Goal: Information Seeking & Learning: Learn about a topic

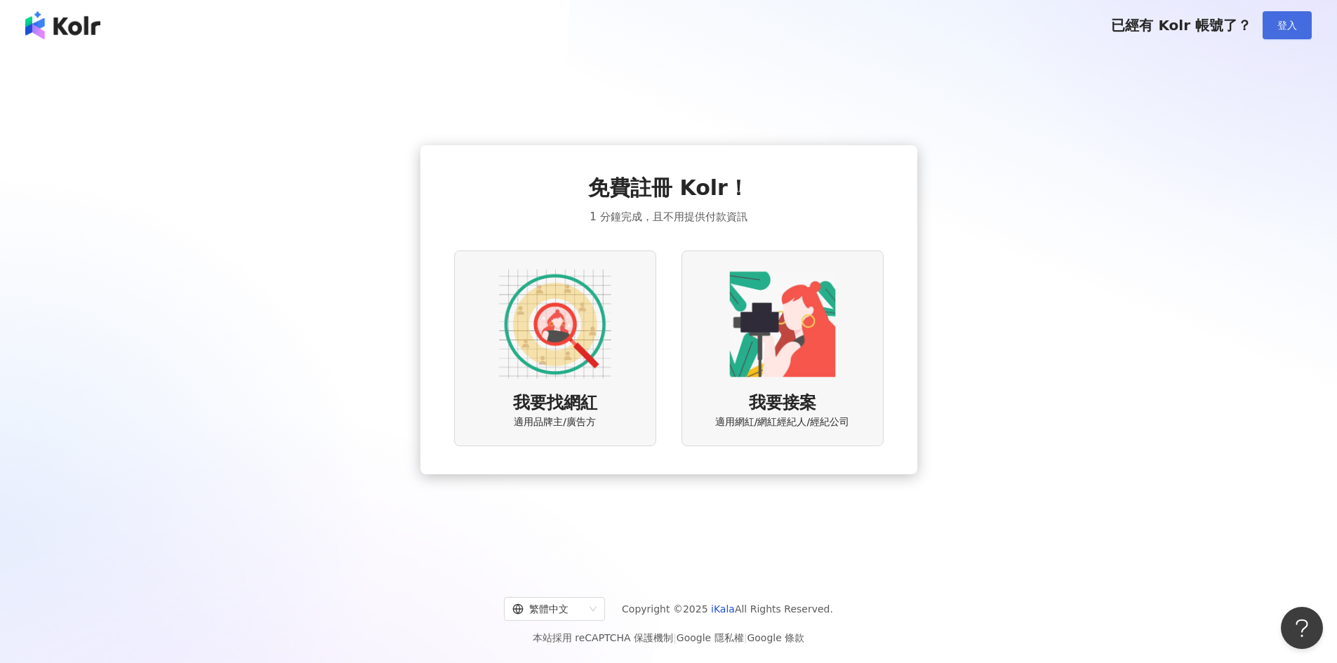
click at [1275, 17] on button "登入" at bounding box center [1287, 25] width 49 height 28
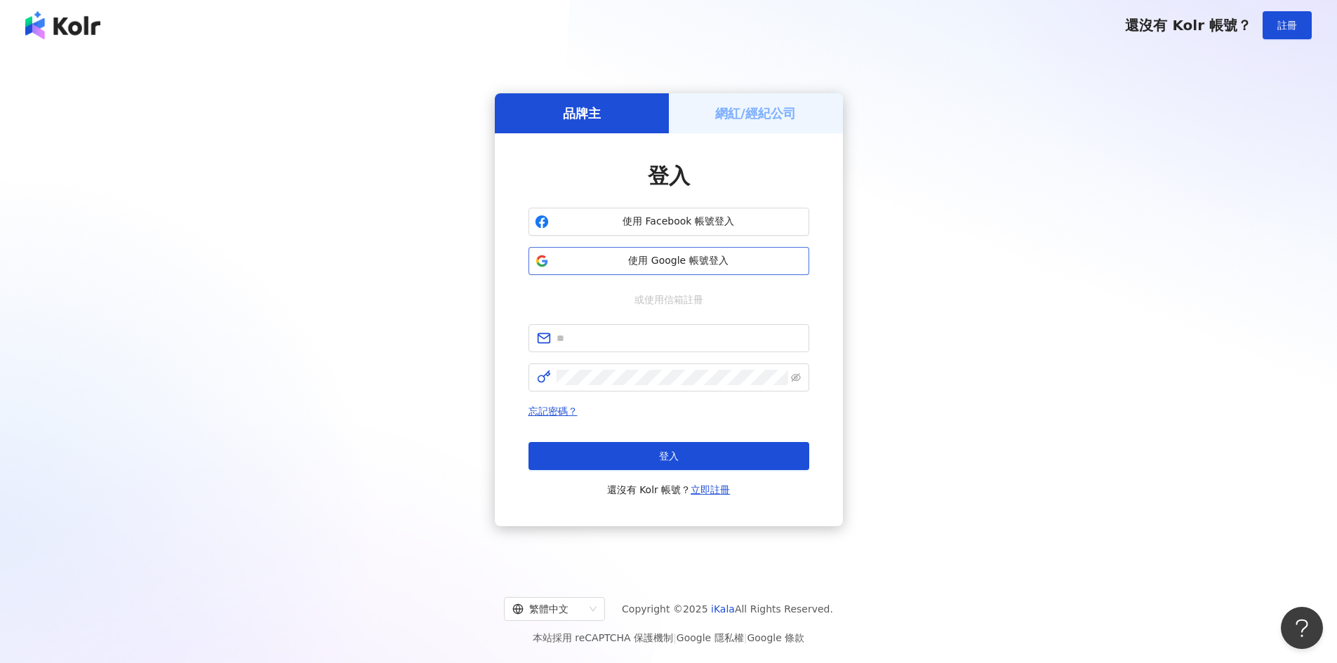
click at [718, 258] on span "使用 Google 帳號登入" at bounding box center [679, 261] width 248 height 14
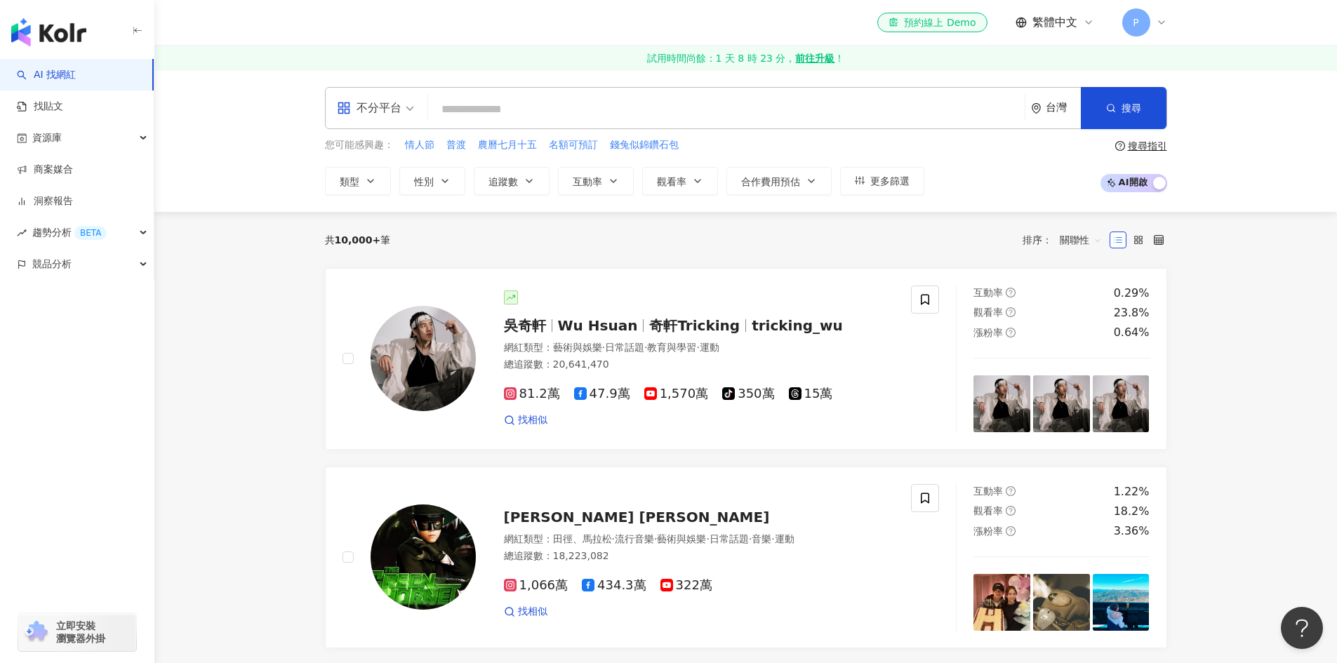
click at [571, 114] on input "search" at bounding box center [726, 109] width 585 height 27
type input "*"
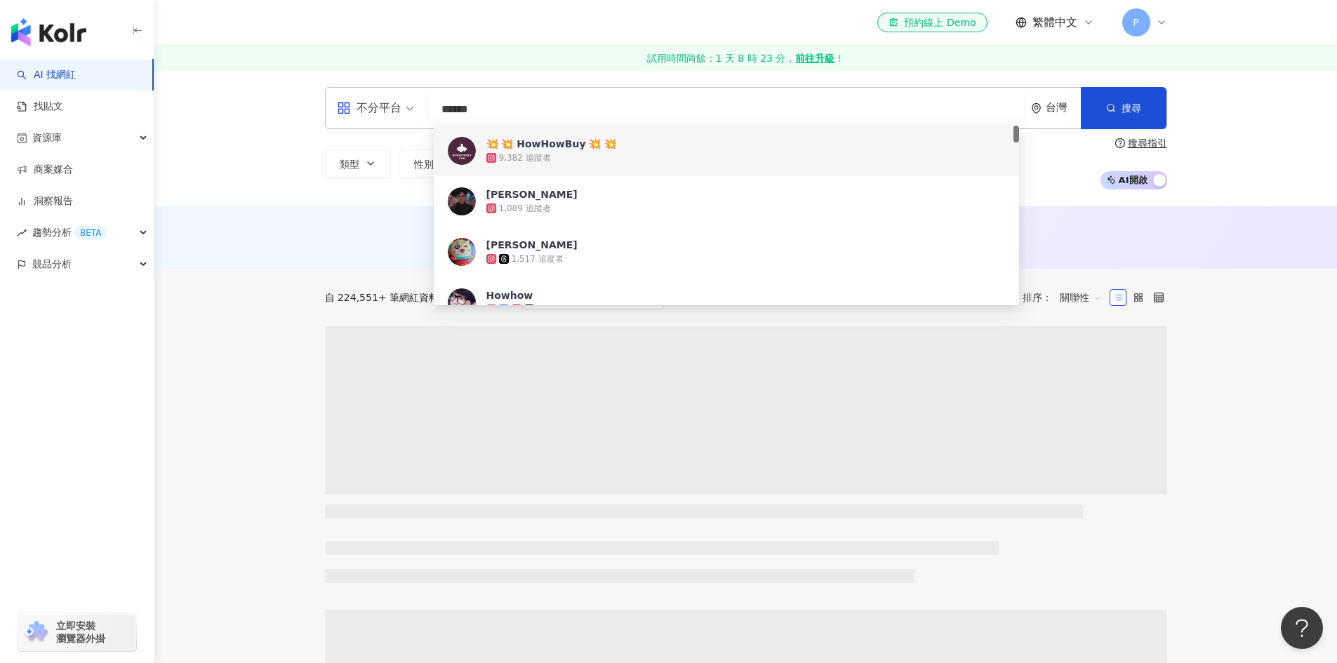
click at [535, 110] on input "******" at bounding box center [726, 109] width 585 height 27
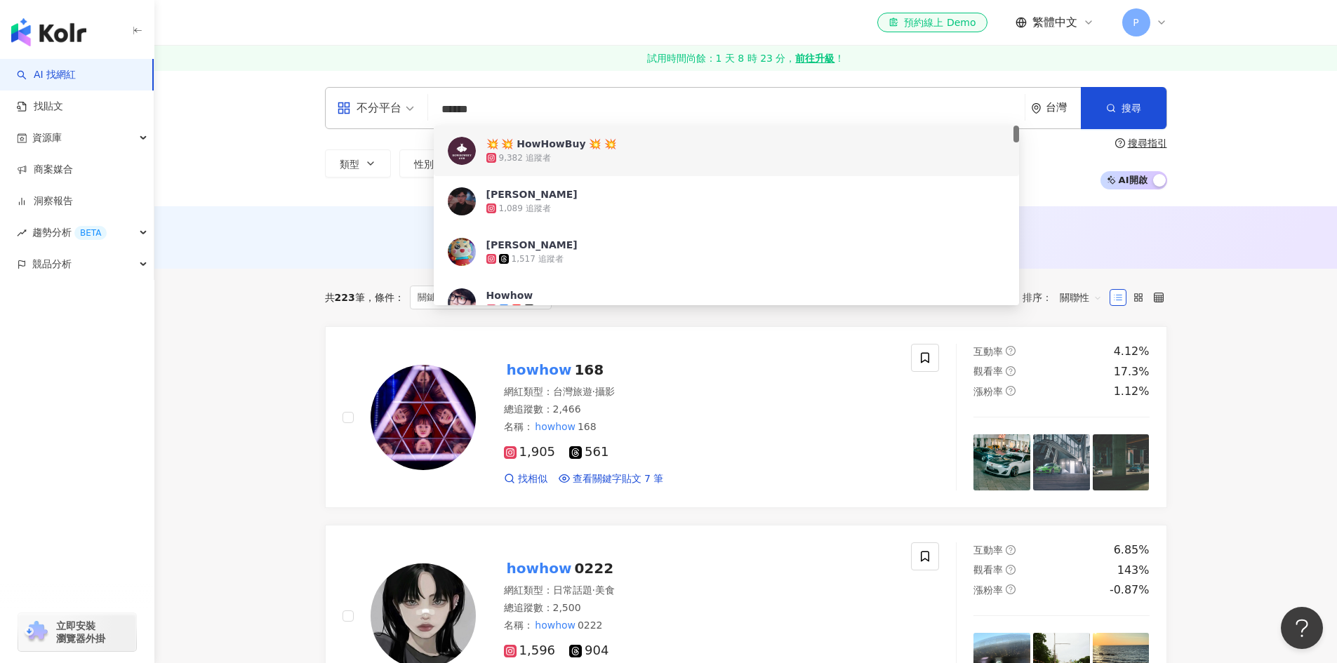
click at [260, 267] on div "AI 推薦 ： 無結果，請嘗試搜尋其他語言關鍵字或條件" at bounding box center [745, 237] width 1183 height 62
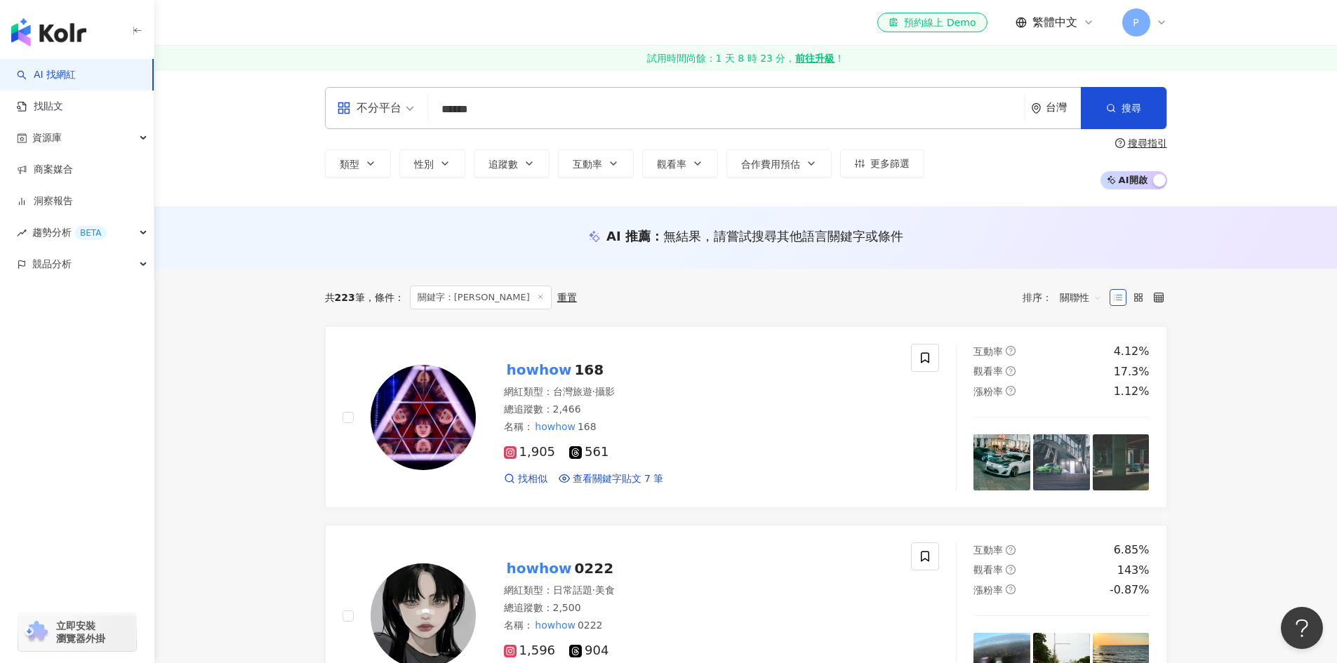
click at [524, 115] on input "******" at bounding box center [726, 109] width 585 height 27
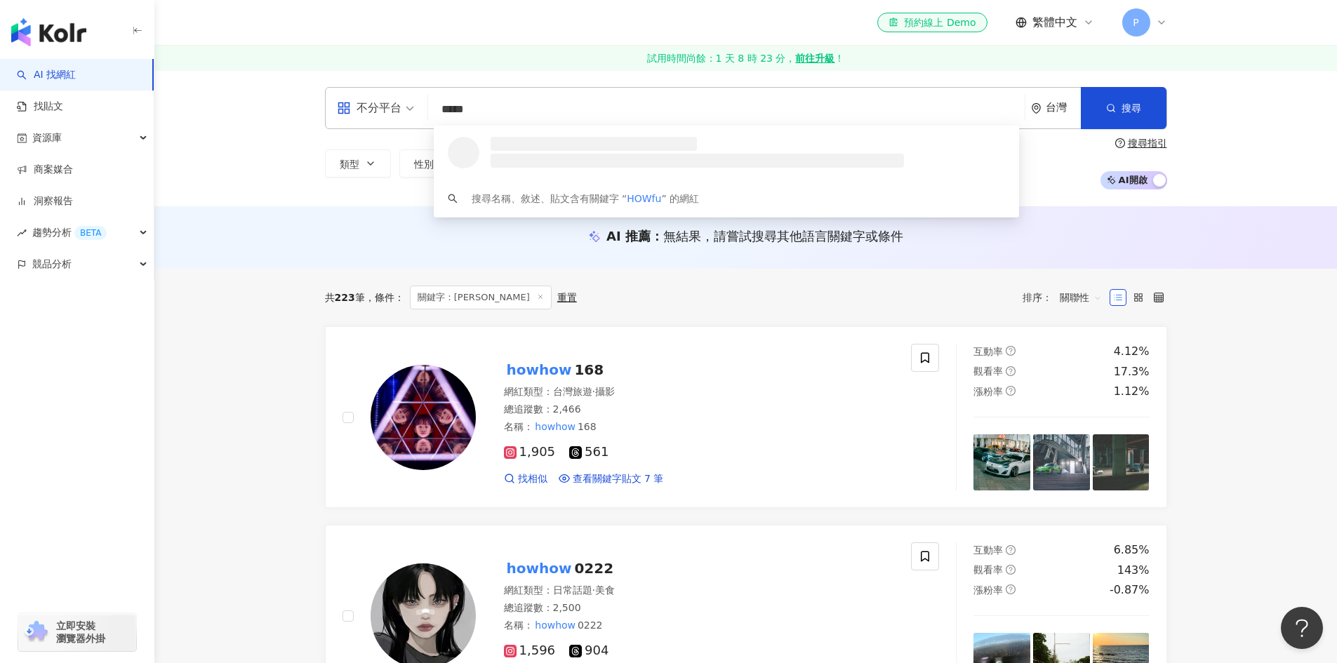
type input "******"
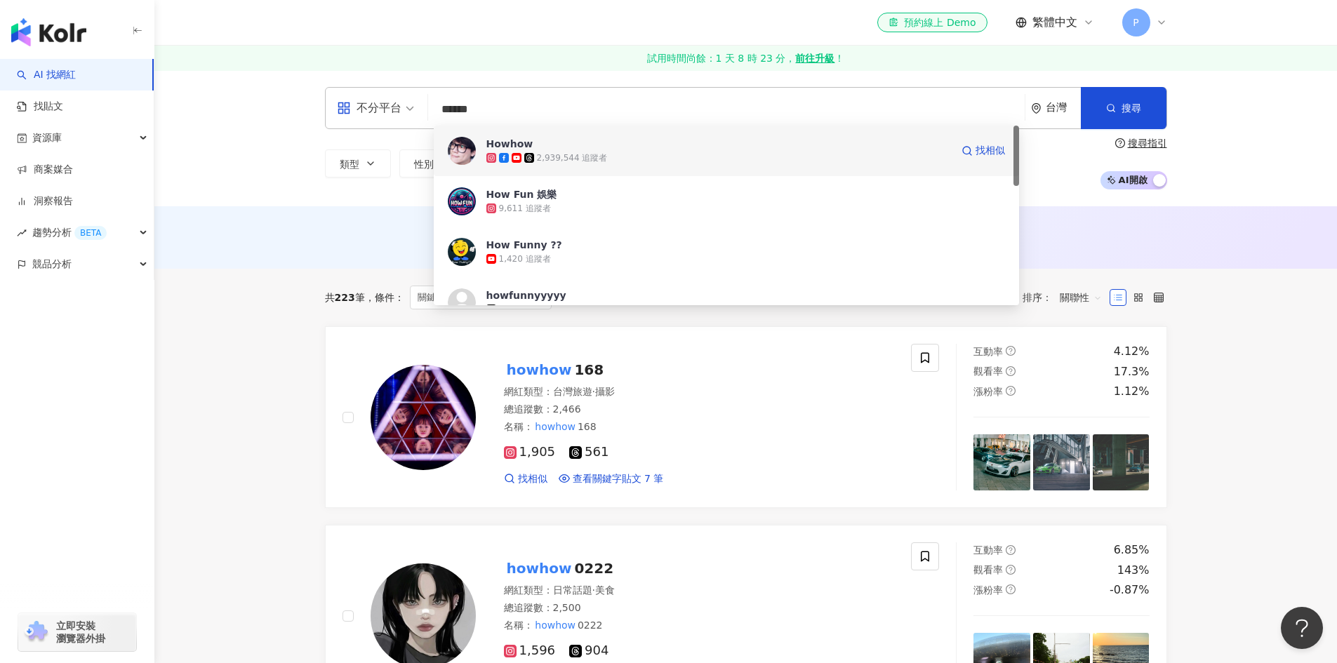
click at [568, 135] on div "Howhow 2,939,544 追蹤者 找相似" at bounding box center [726, 151] width 585 height 51
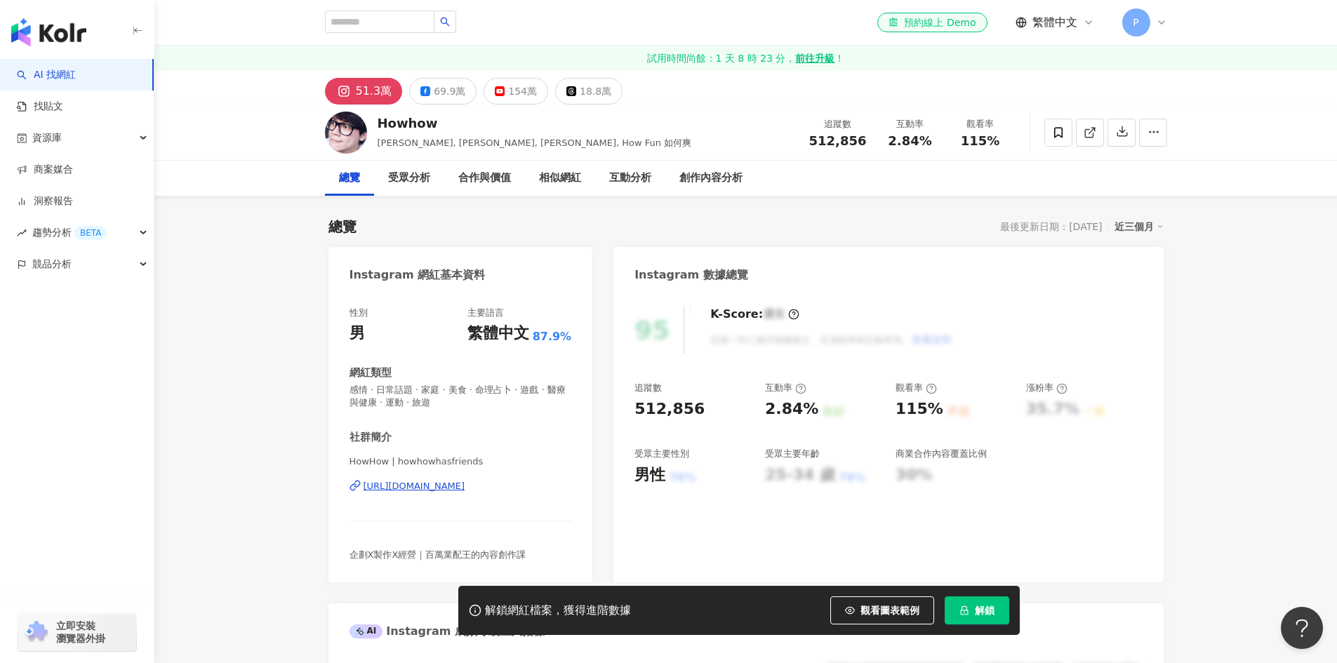
click at [970, 609] on button "解鎖" at bounding box center [977, 611] width 65 height 28
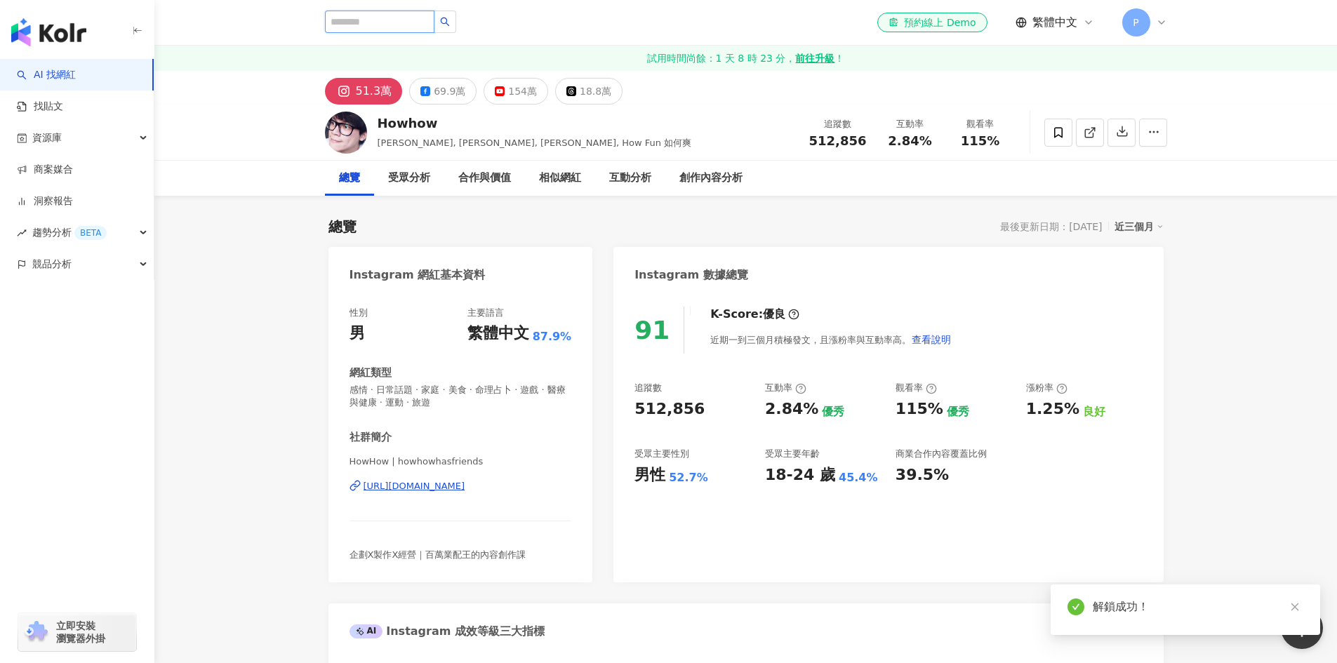
click at [419, 25] on input "search" at bounding box center [380, 22] width 110 height 22
type input "*"
type input "****"
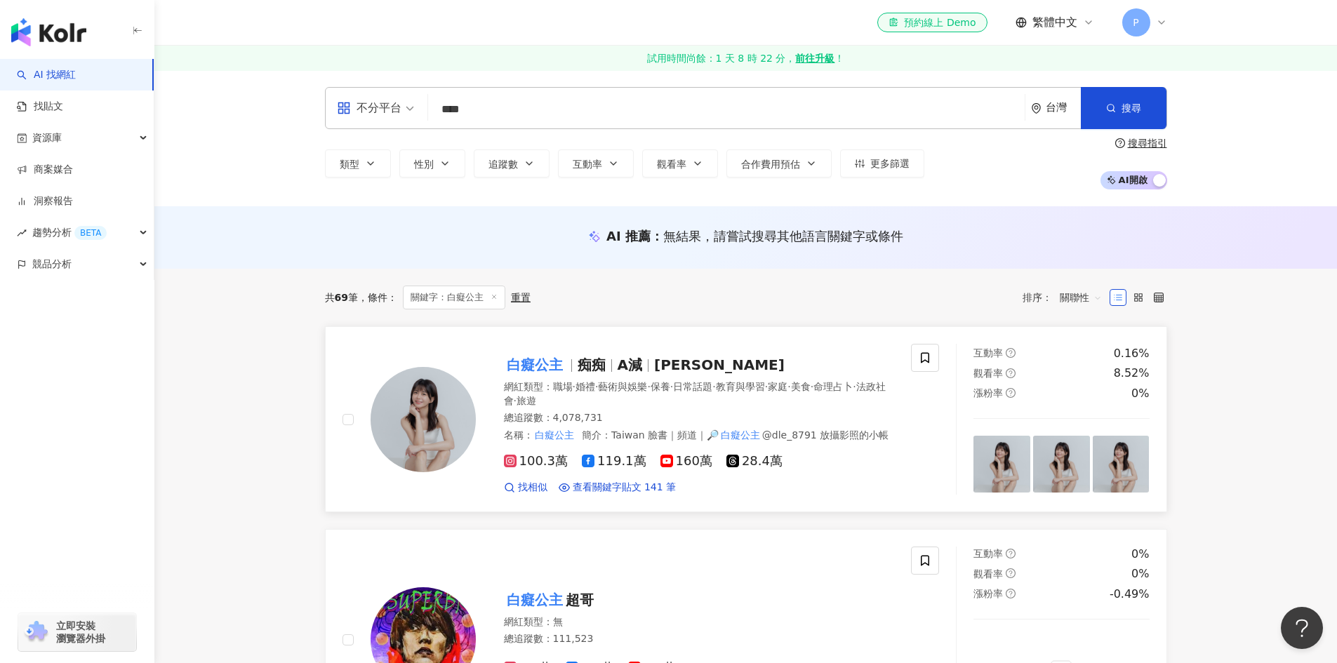
click at [629, 365] on span "A減" at bounding box center [630, 365] width 25 height 17
drag, startPoint x: 493, startPoint y: 109, endPoint x: 386, endPoint y: 109, distance: 106.7
click at [386, 109] on div "不分平台 **** 台灣 搜尋 e9fdead9-e5b4-40d8-91cc-1532bd6932dc 白癡公主 4,078,731 追蹤者 白癡公主 ti…" at bounding box center [746, 108] width 842 height 42
click at [272, 215] on div "AI 推薦 ： 無結果，請嘗試搜尋其他語言關鍵字或條件" at bounding box center [745, 237] width 1183 height 62
click at [360, 166] on button "類型" at bounding box center [358, 164] width 66 height 28
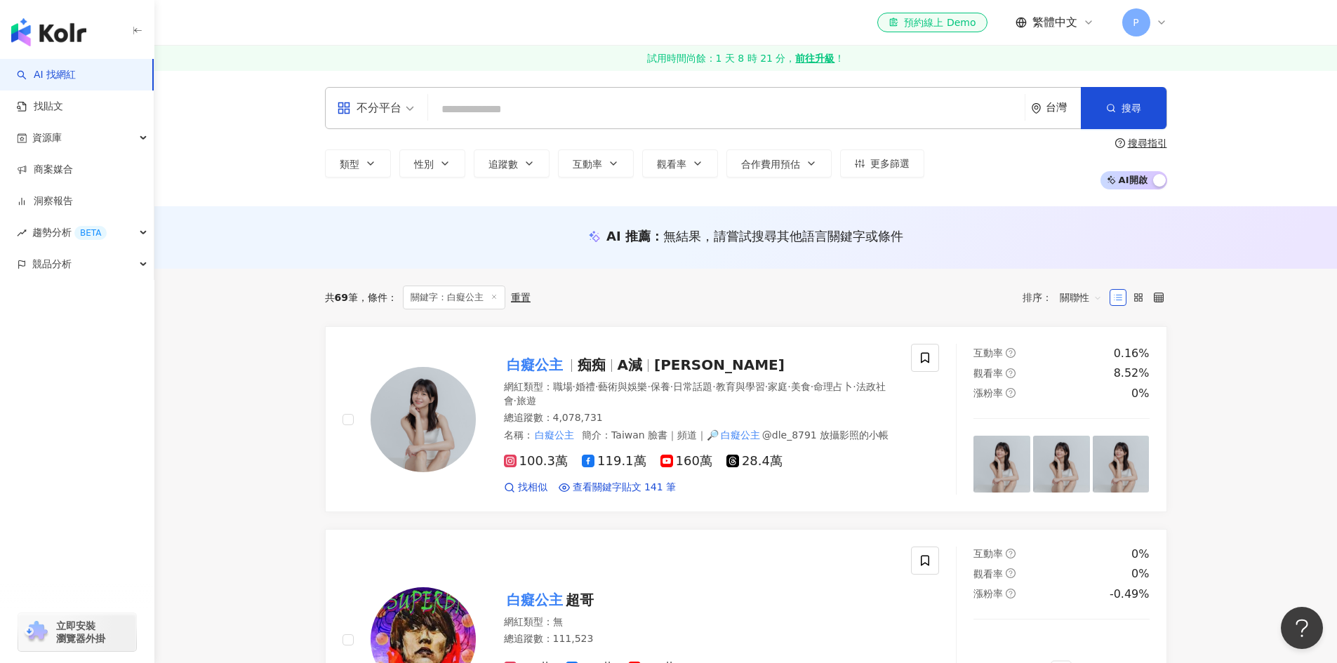
click at [280, 231] on div "AI 推薦 ： 無結果，請嘗試搜尋其他語言關鍵字或條件" at bounding box center [745, 237] width 1183 height 62
click at [380, 166] on button "類型" at bounding box center [358, 164] width 66 height 28
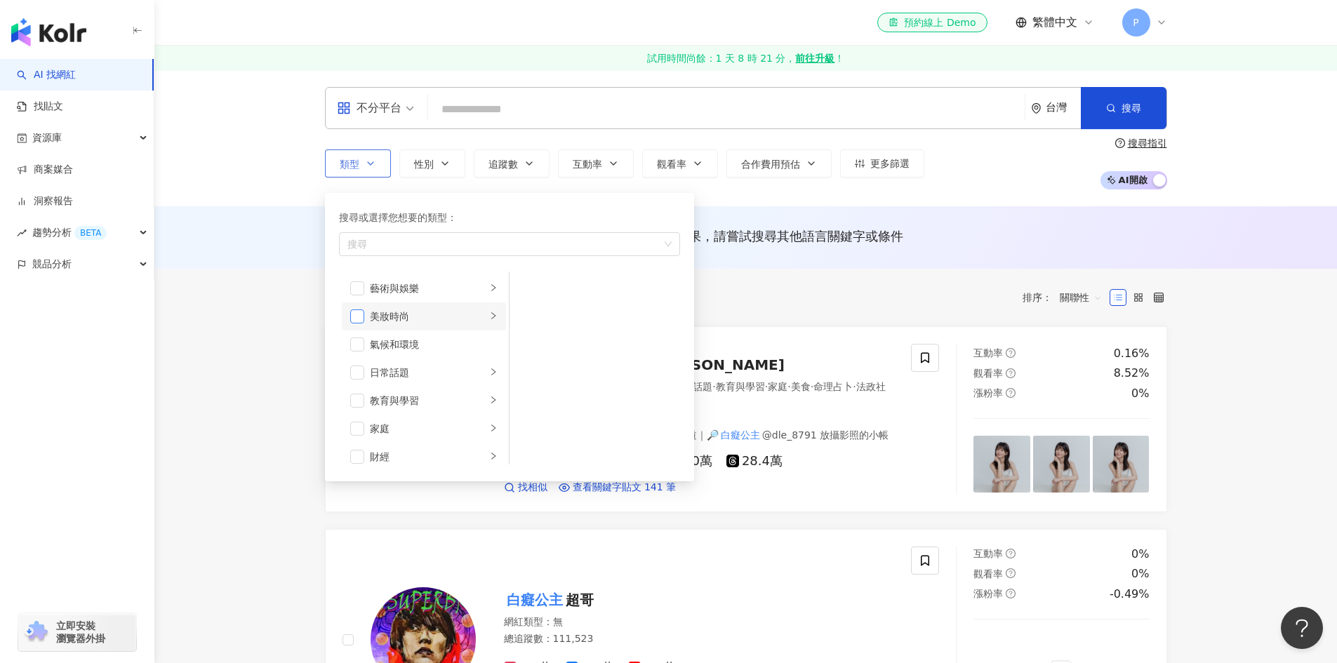
click at [364, 321] on span "button" at bounding box center [357, 317] width 14 height 14
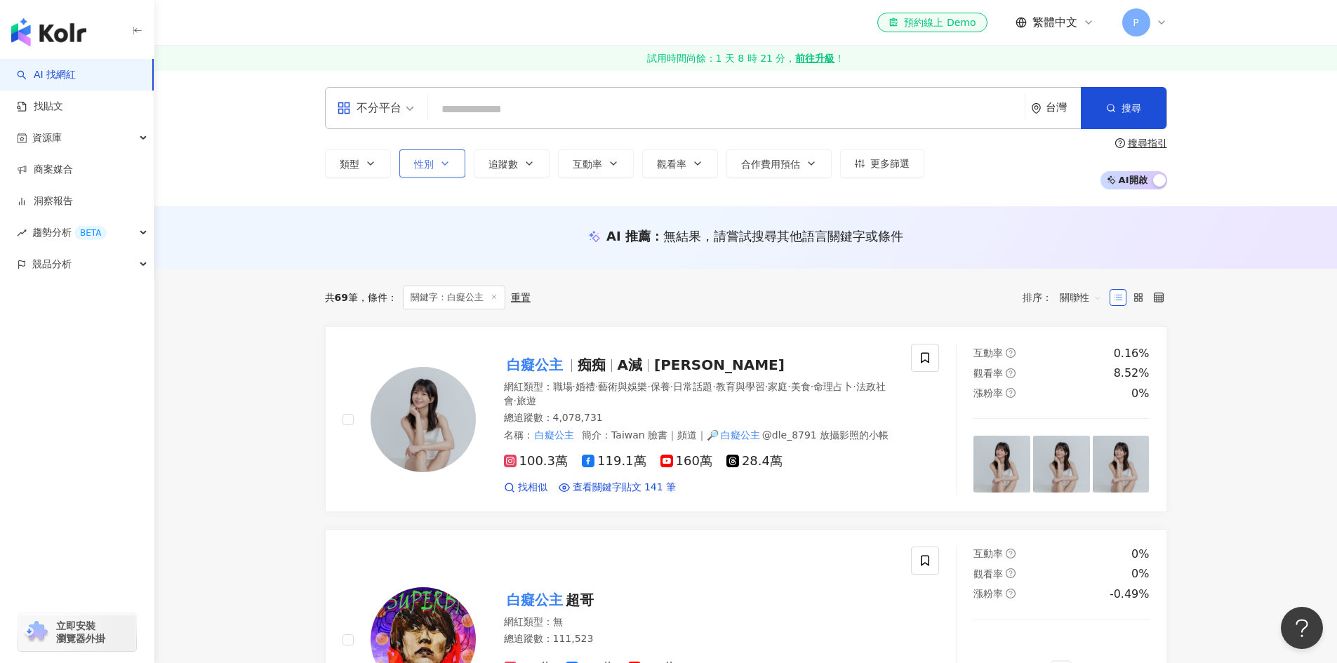
click at [430, 151] on button "性別" at bounding box center [432, 164] width 66 height 28
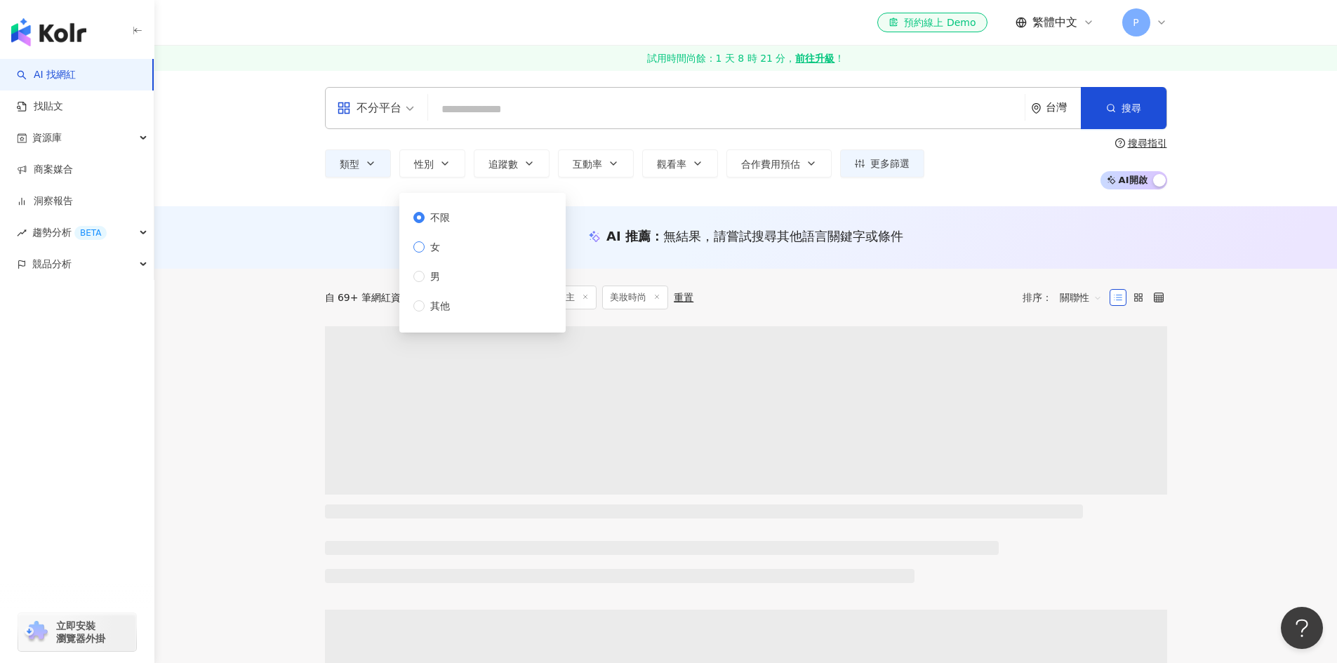
click at [431, 248] on span "女" at bounding box center [435, 246] width 21 height 15
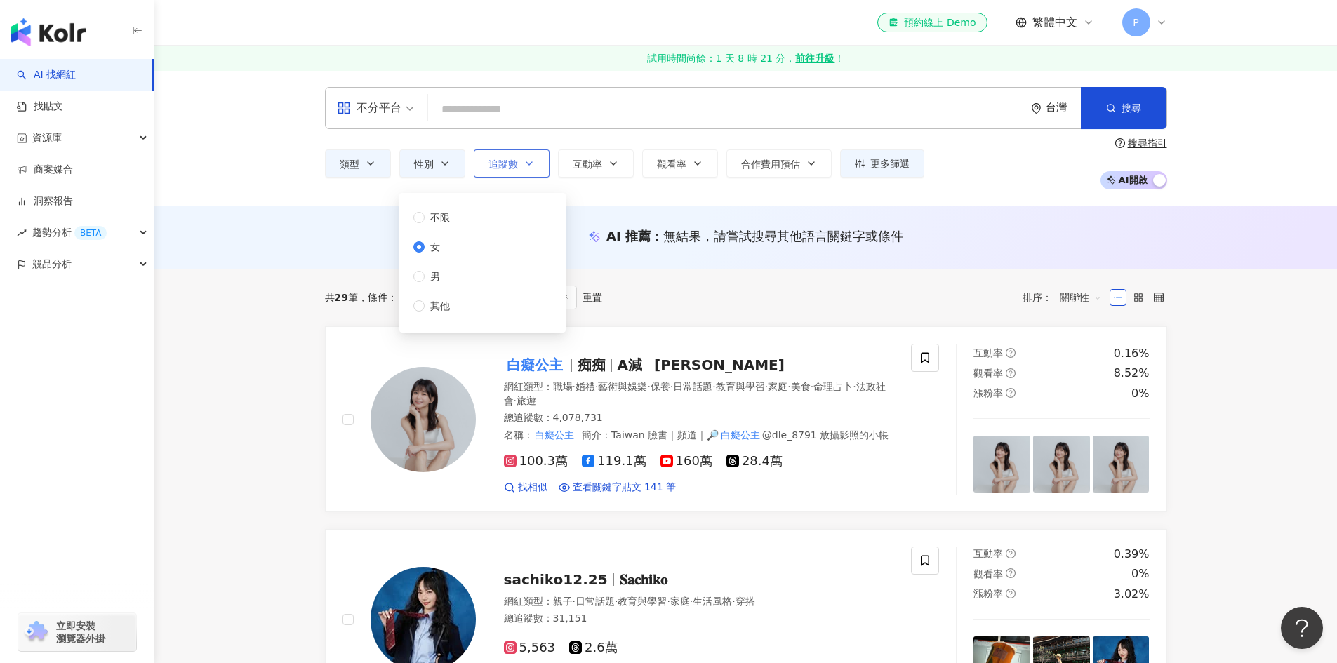
click at [509, 171] on button "追蹤數" at bounding box center [512, 164] width 76 height 28
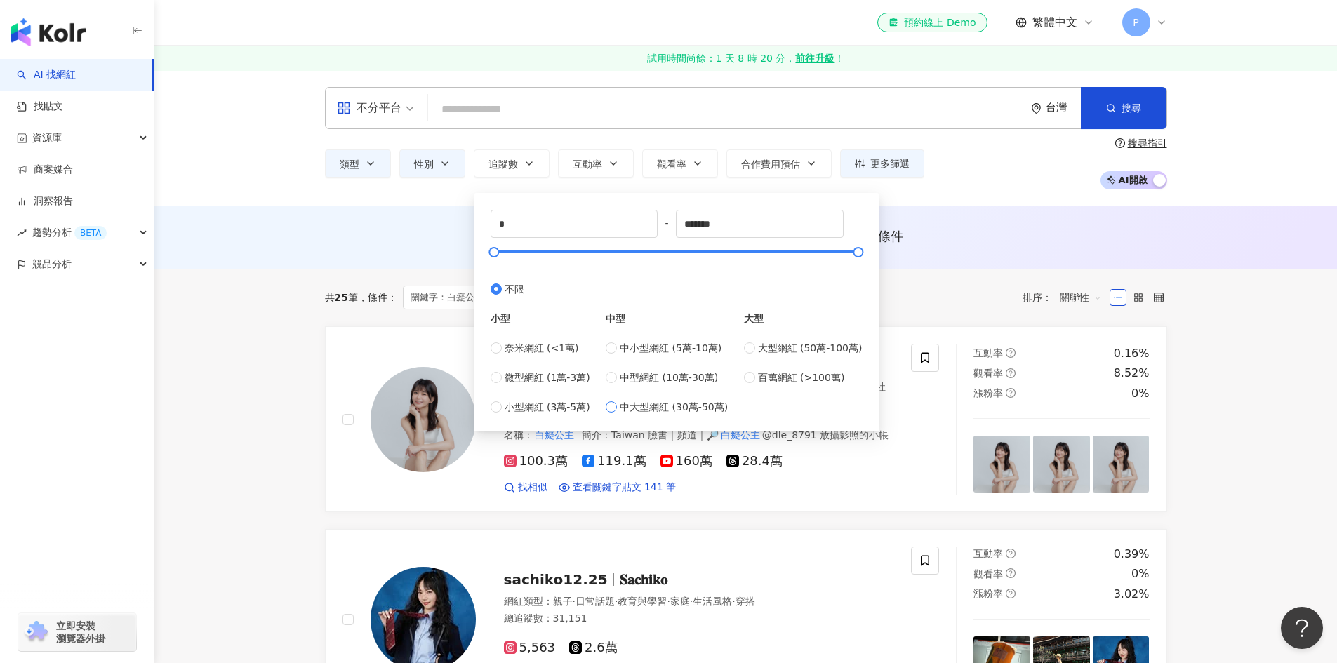
click at [671, 409] on span "中大型網紅 (30萬-50萬)" at bounding box center [674, 406] width 108 height 15
type input "******"
click at [953, 197] on div "不分平台 台灣 搜尋 e9fdead9-e5b4-40d8-91cc-1532bd6932dc 白癡公主 4,078,731 追蹤者 白癡公主 tiktok-…" at bounding box center [745, 138] width 1183 height 136
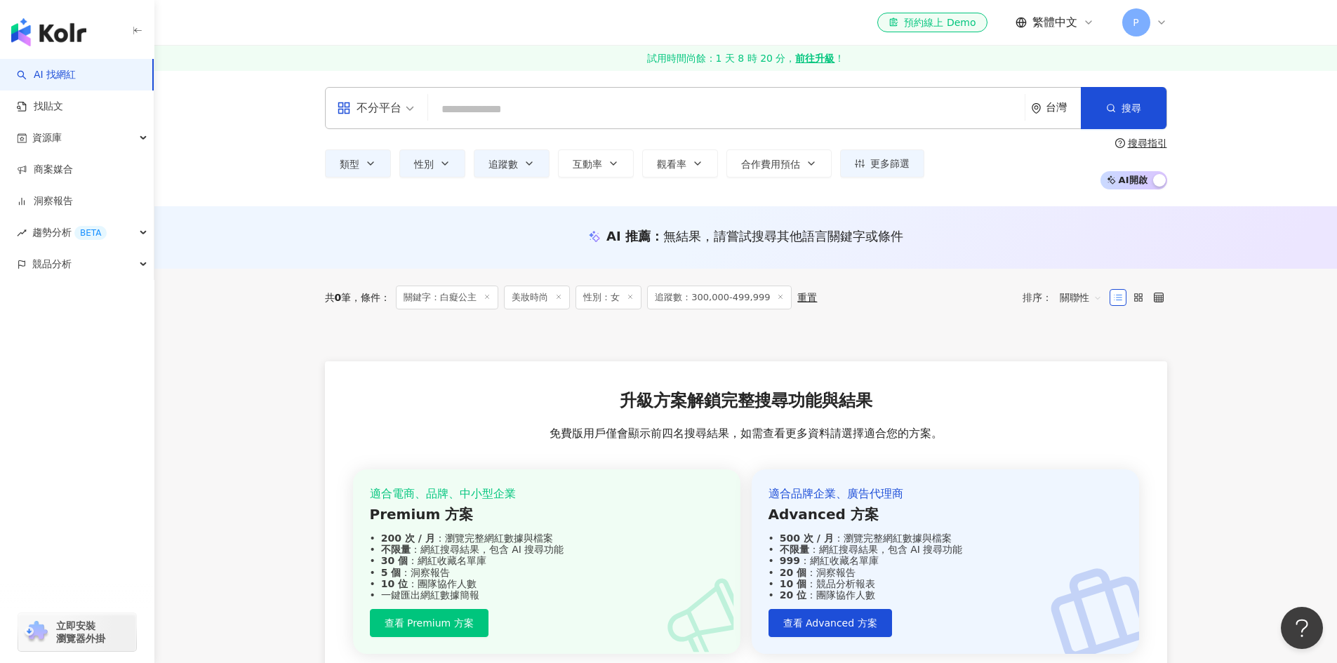
click at [491, 298] on icon at bounding box center [487, 296] width 7 height 7
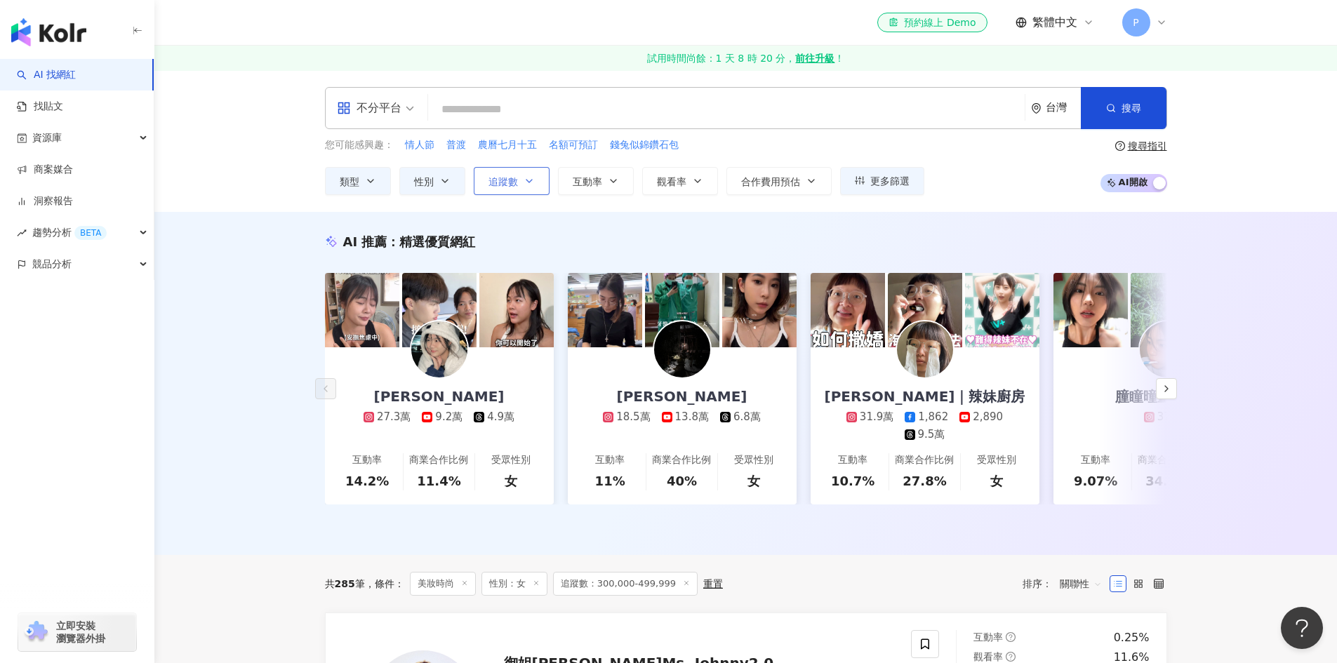
click at [531, 190] on button "追蹤數" at bounding box center [512, 181] width 76 height 28
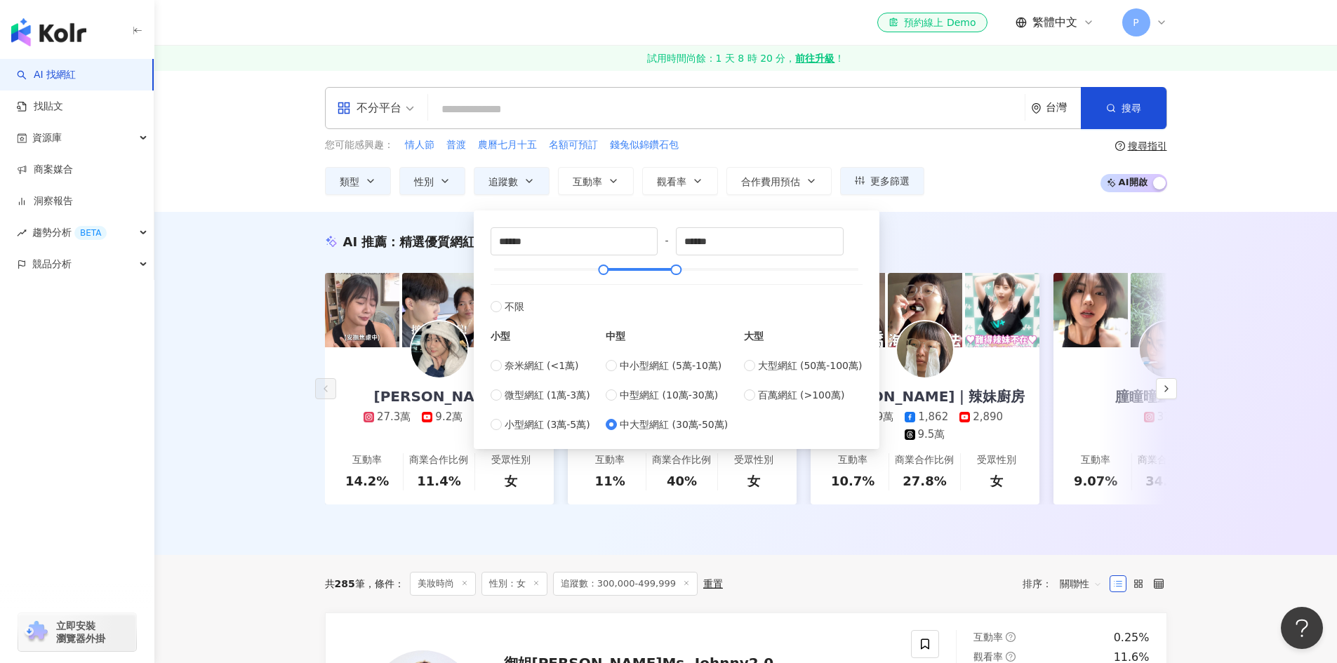
click at [917, 219] on div "AI 推薦 ： 精選優質網紅 李怡蓁 27.3萬 9.2萬 4.9萬 互動率 14.2% 商業合作比例 11.4% 受眾性別 女 吳善文 18.5萬 13.8…" at bounding box center [745, 383] width 1183 height 343
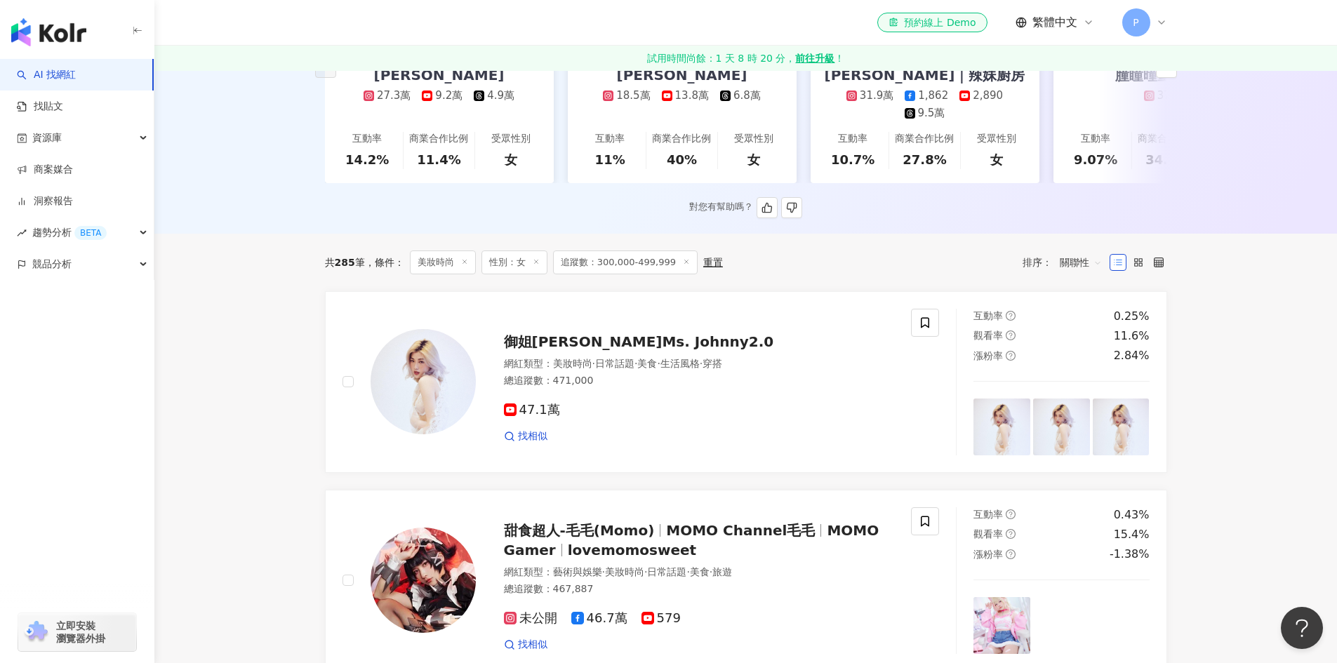
scroll to position [351, 0]
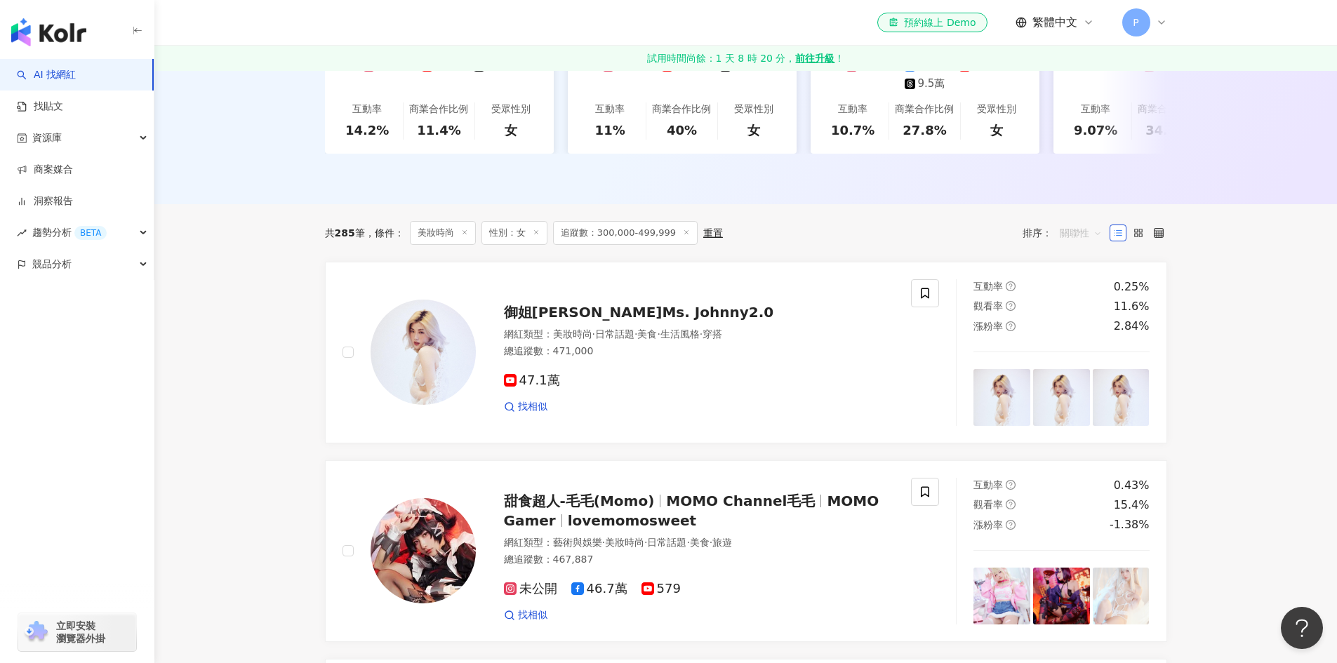
click at [1073, 244] on span "關聯性" at bounding box center [1081, 233] width 42 height 22
click at [1073, 303] on div "追蹤數" at bounding box center [1080, 295] width 35 height 15
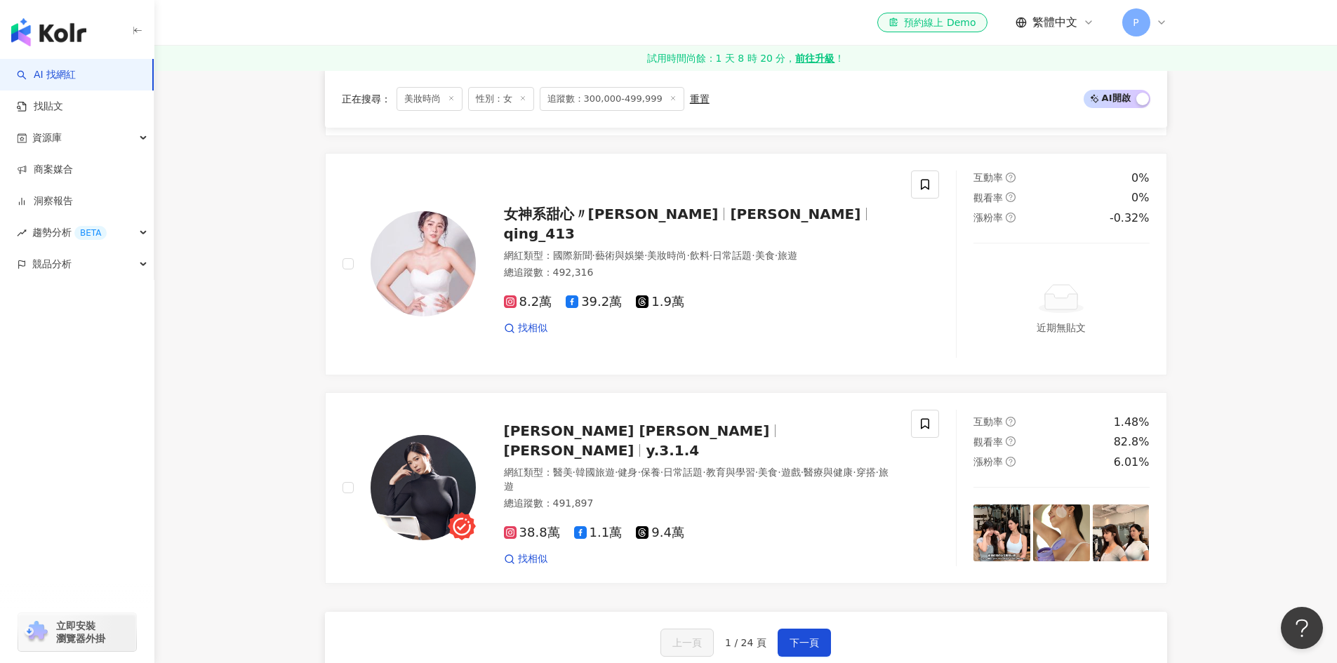
scroll to position [2667, 0]
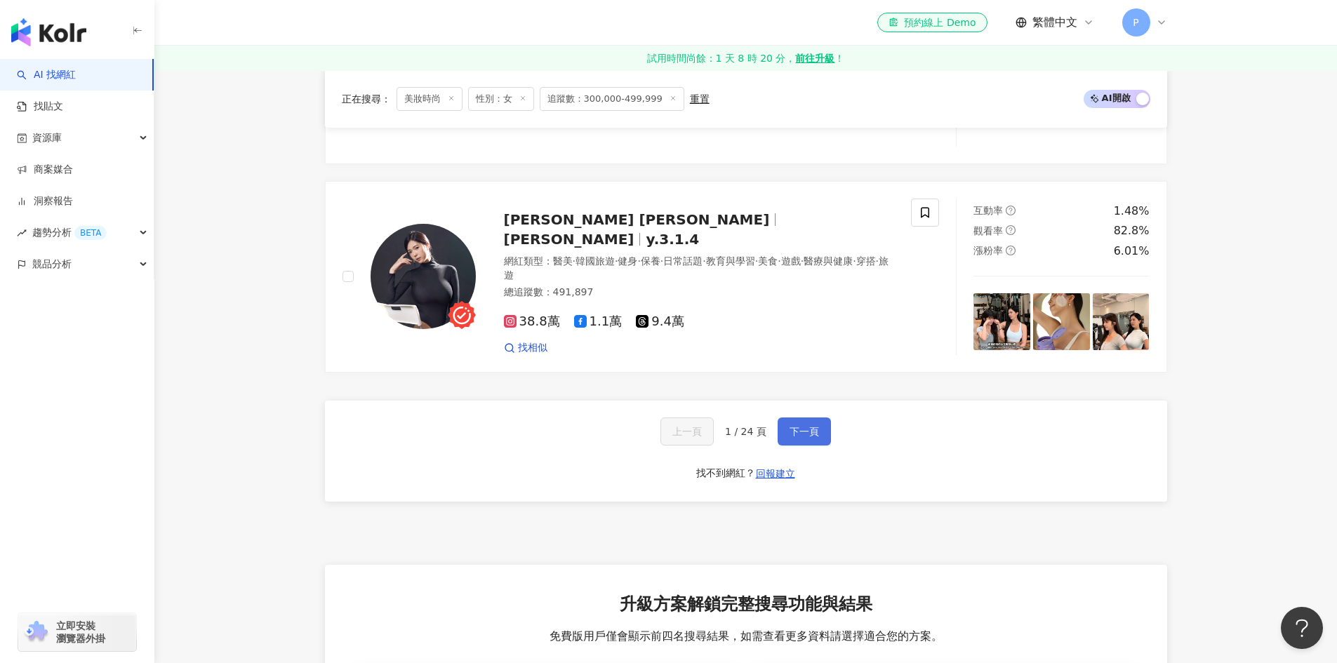
click at [821, 432] on button "下一頁" at bounding box center [804, 432] width 53 height 28
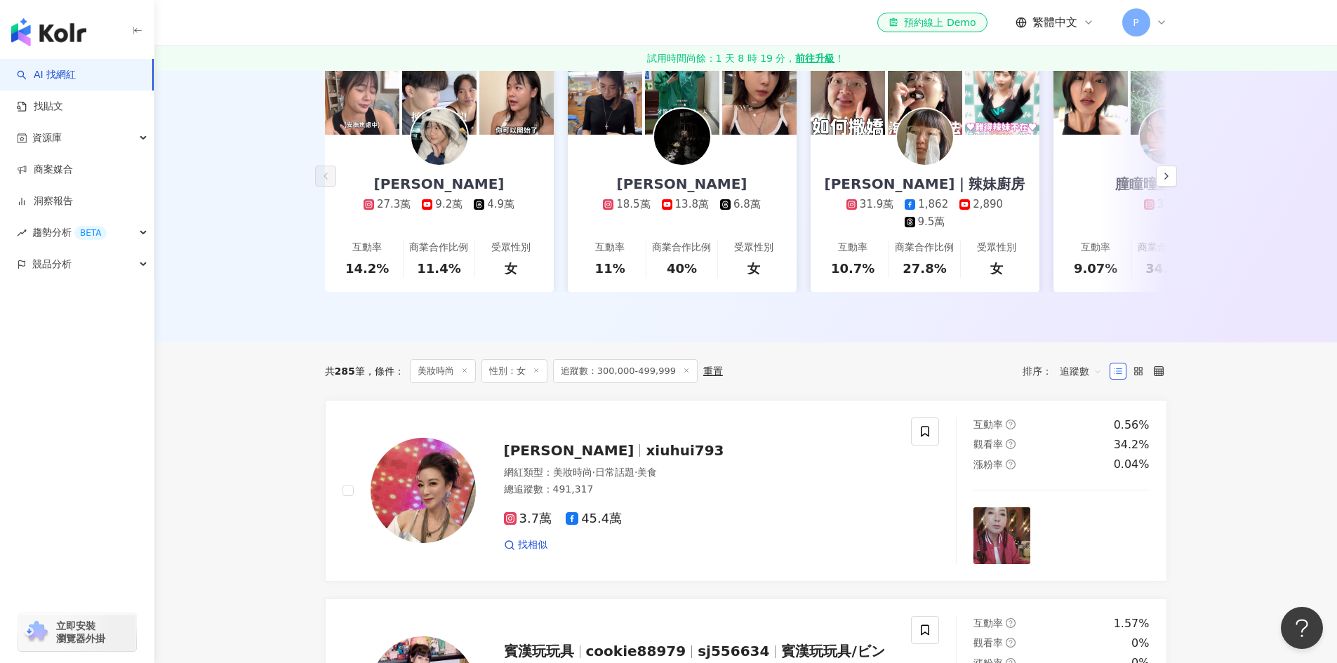
scroll to position [0, 0]
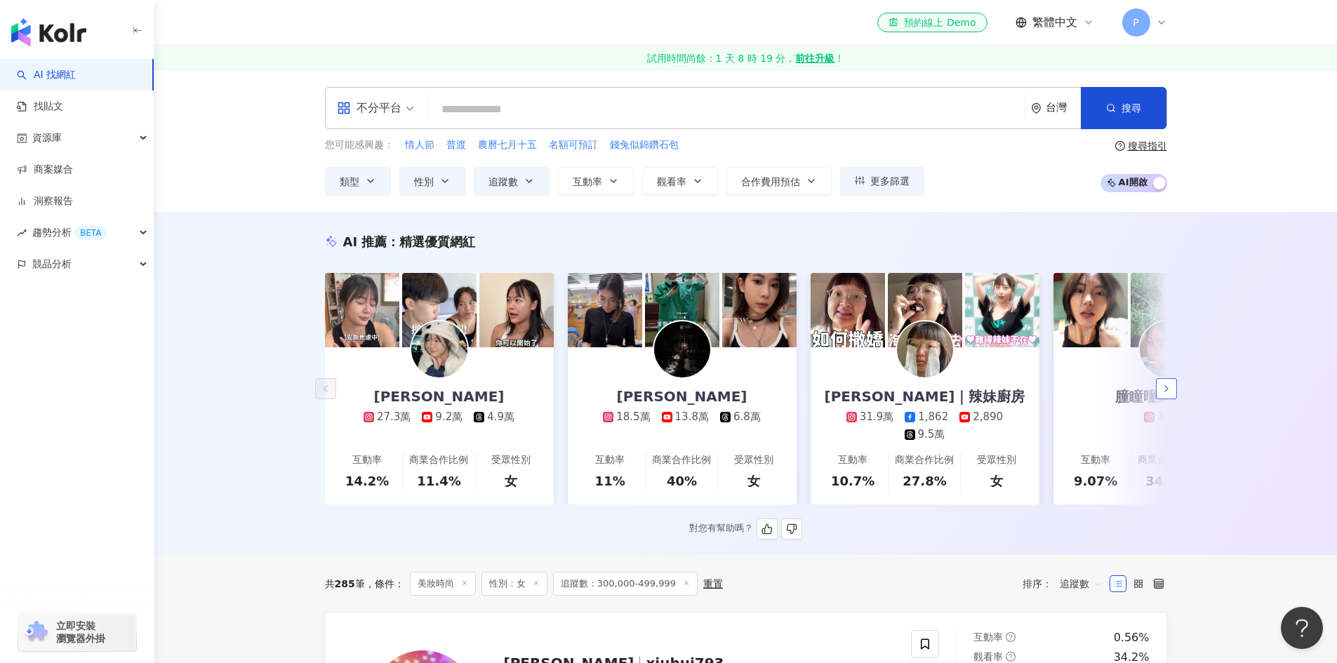
click at [1169, 394] on icon "button" at bounding box center [1166, 388] width 11 height 11
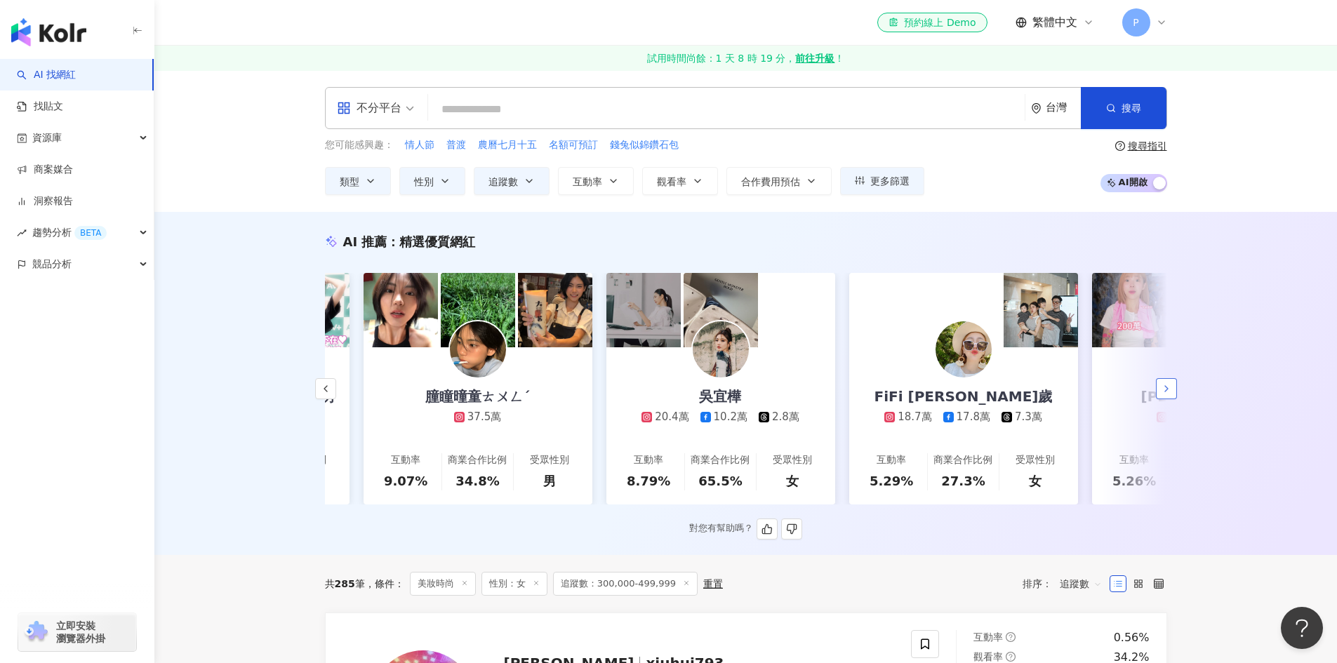
scroll to position [0, 729]
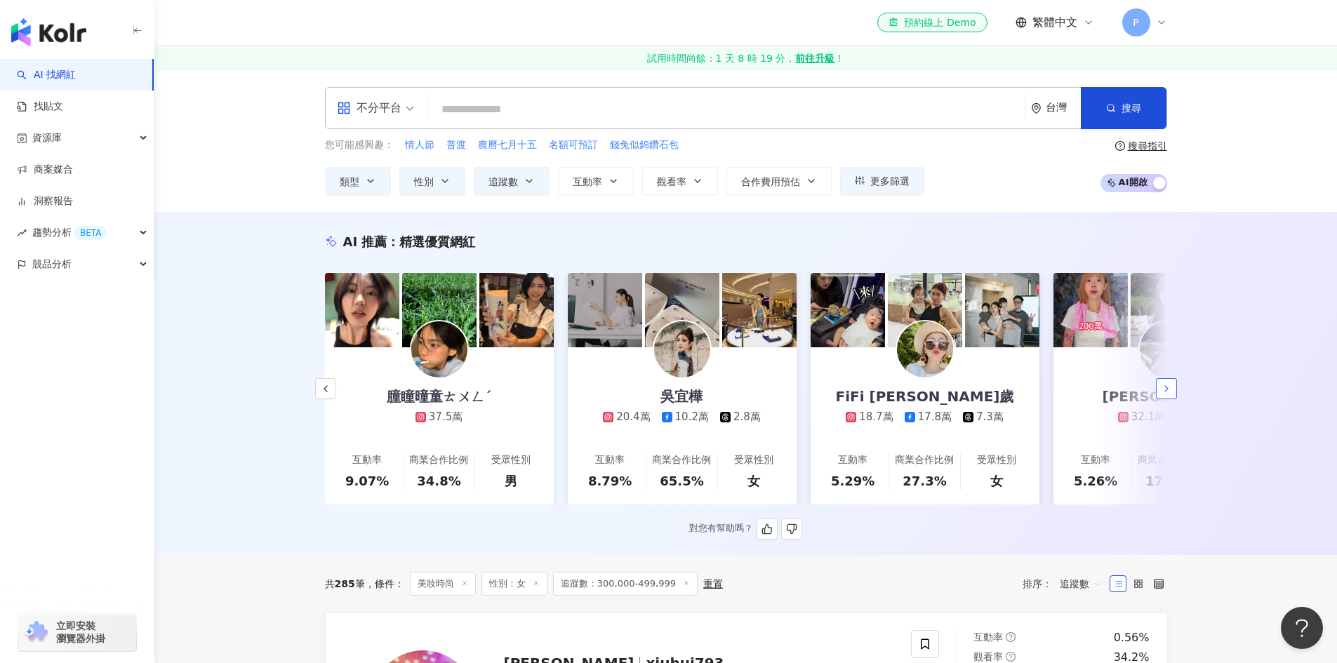
click at [1169, 394] on icon "button" at bounding box center [1166, 388] width 11 height 11
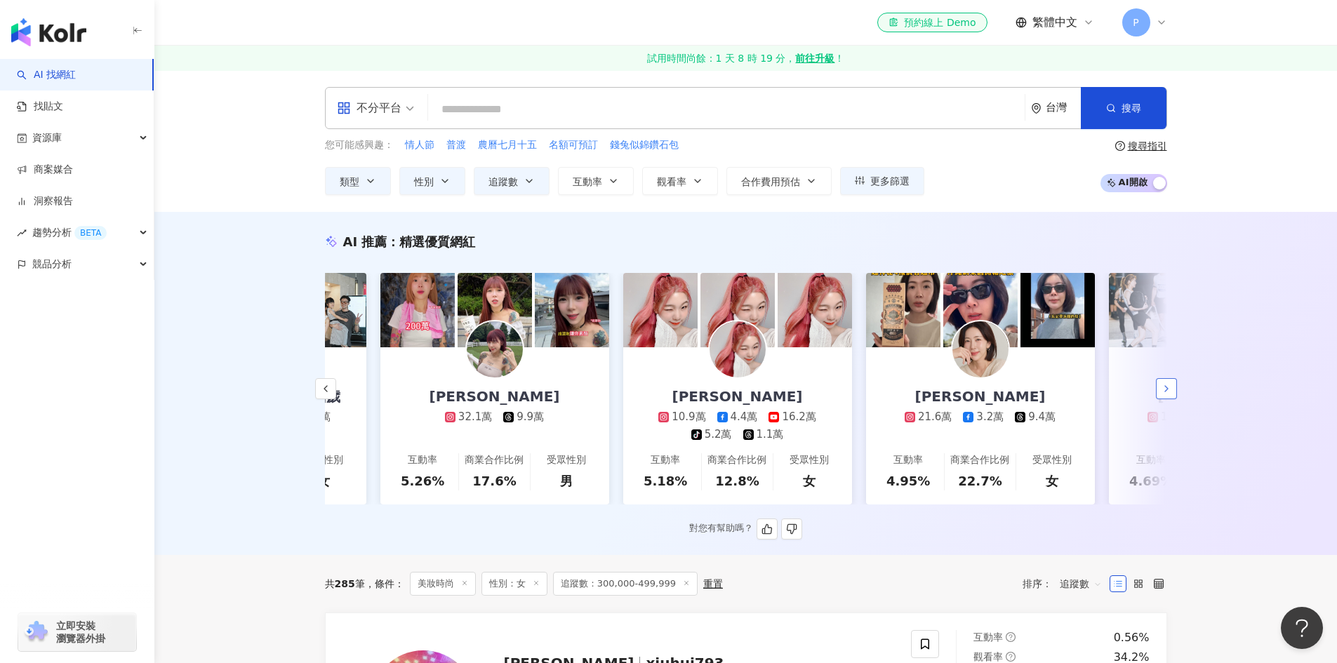
scroll to position [0, 1457]
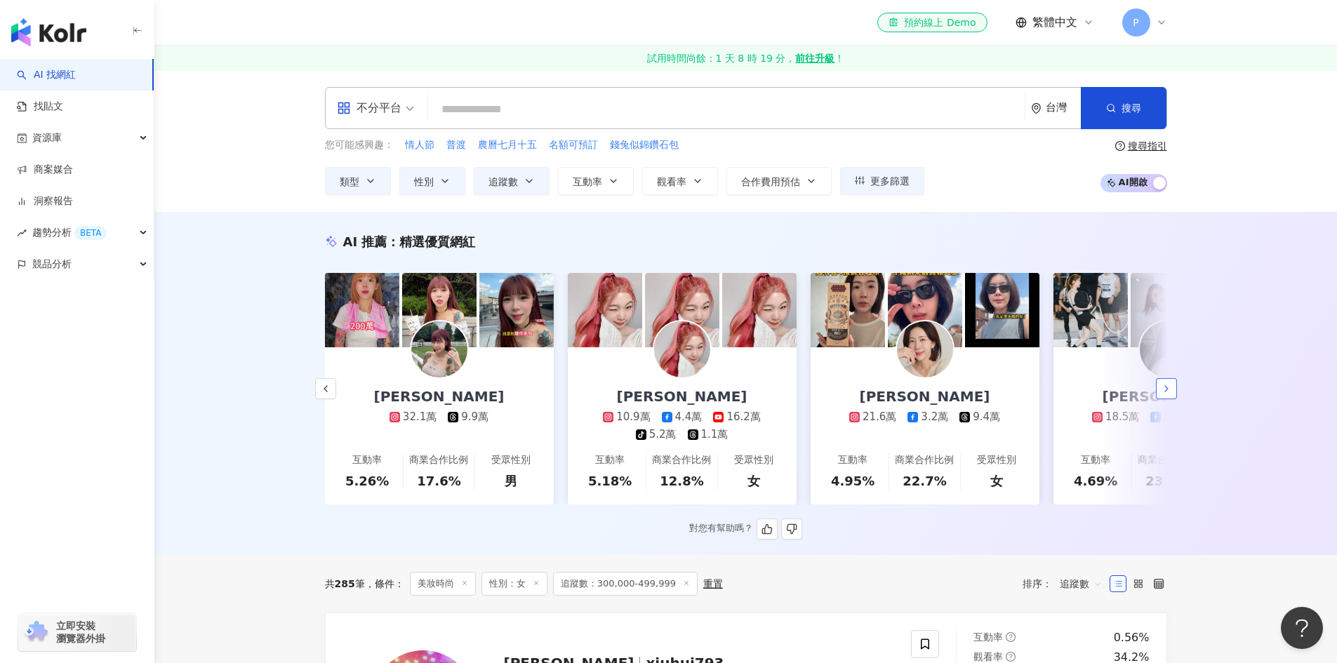
click at [1169, 394] on icon "button" at bounding box center [1166, 388] width 11 height 11
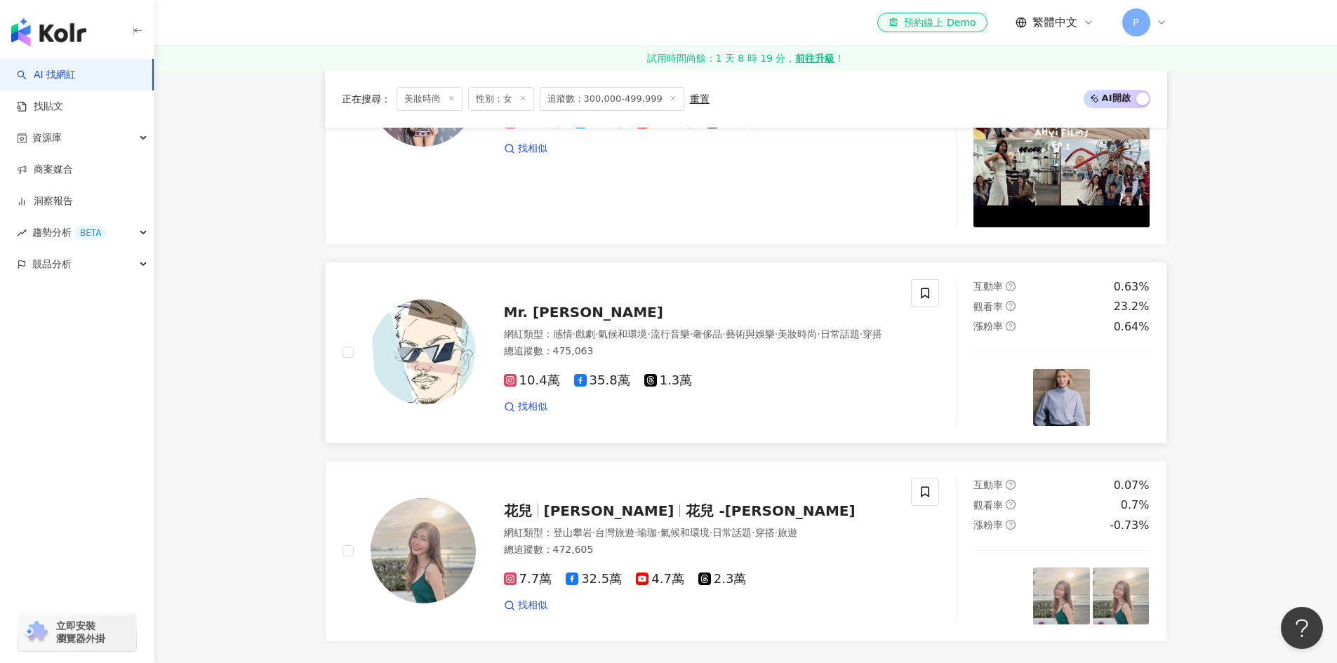
scroll to position [2948, 0]
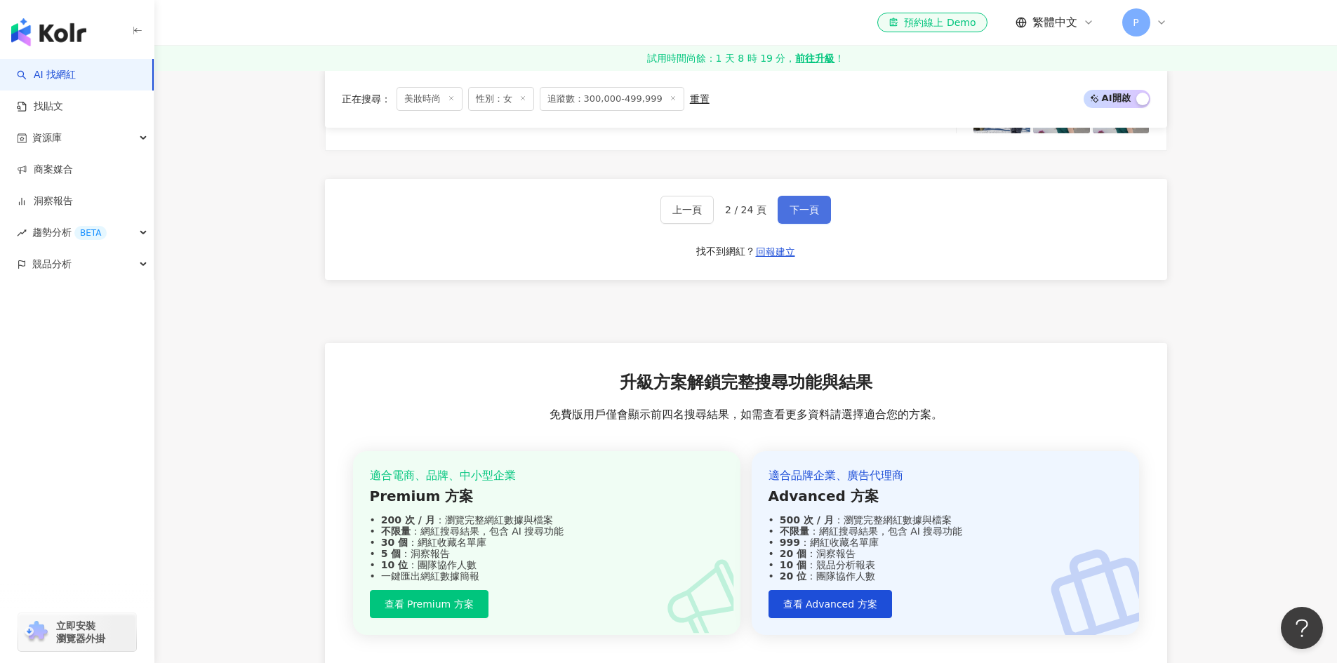
click at [785, 214] on button "下一頁" at bounding box center [804, 210] width 53 height 28
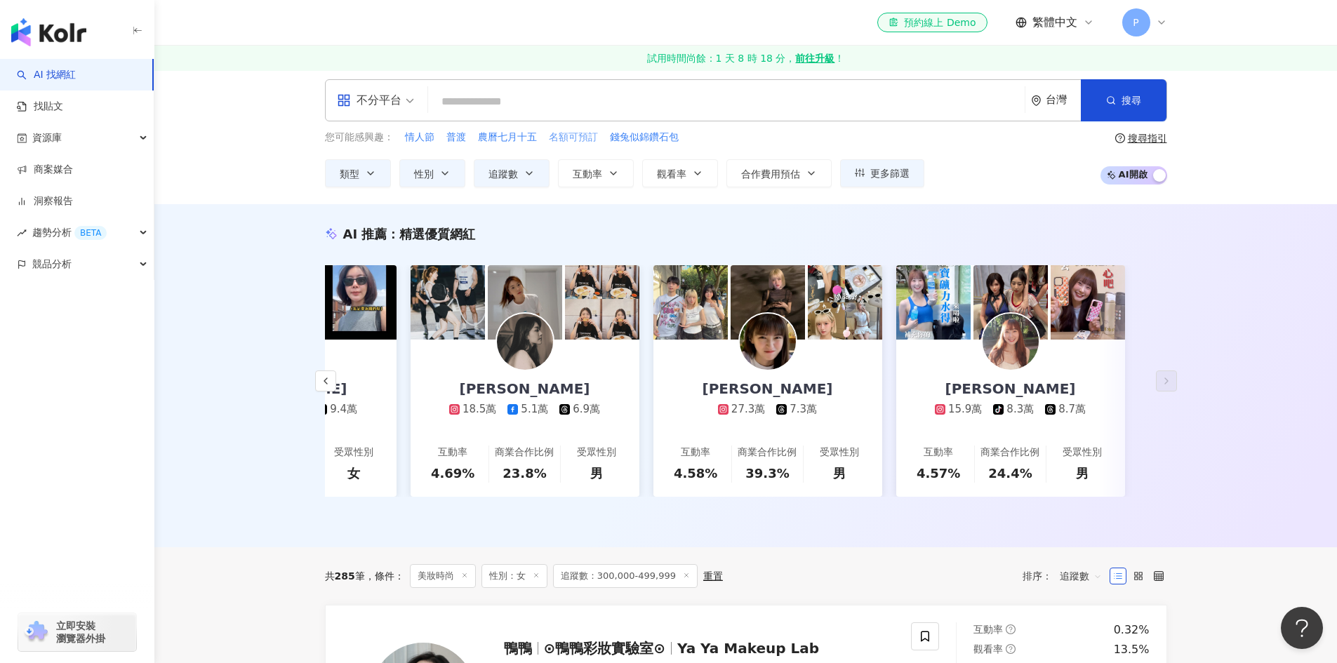
scroll to position [0, 0]
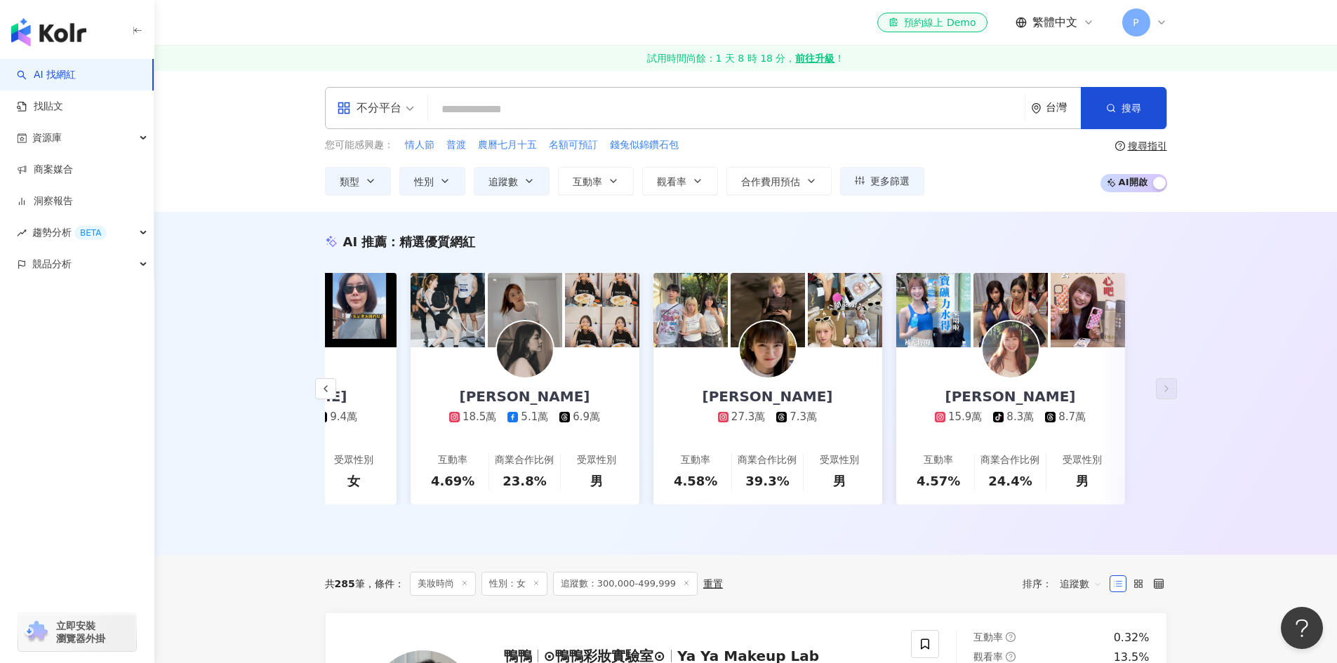
click at [592, 105] on input "search" at bounding box center [726, 109] width 585 height 27
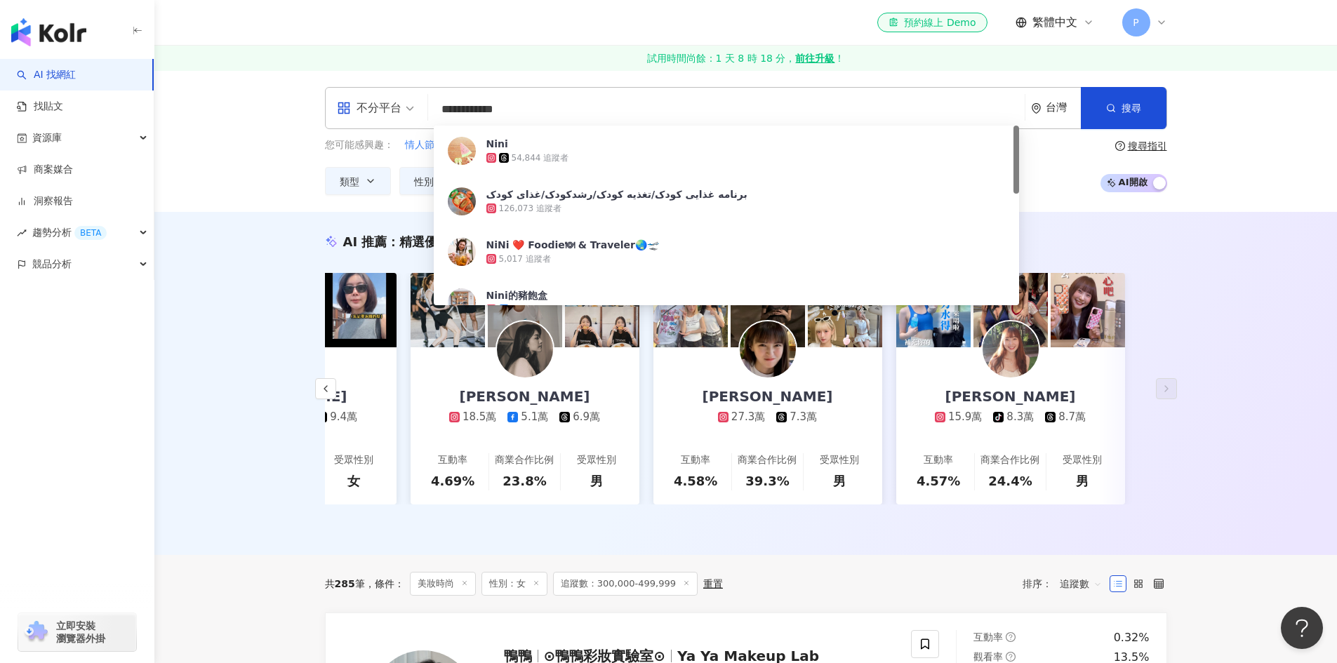
type input "**********"
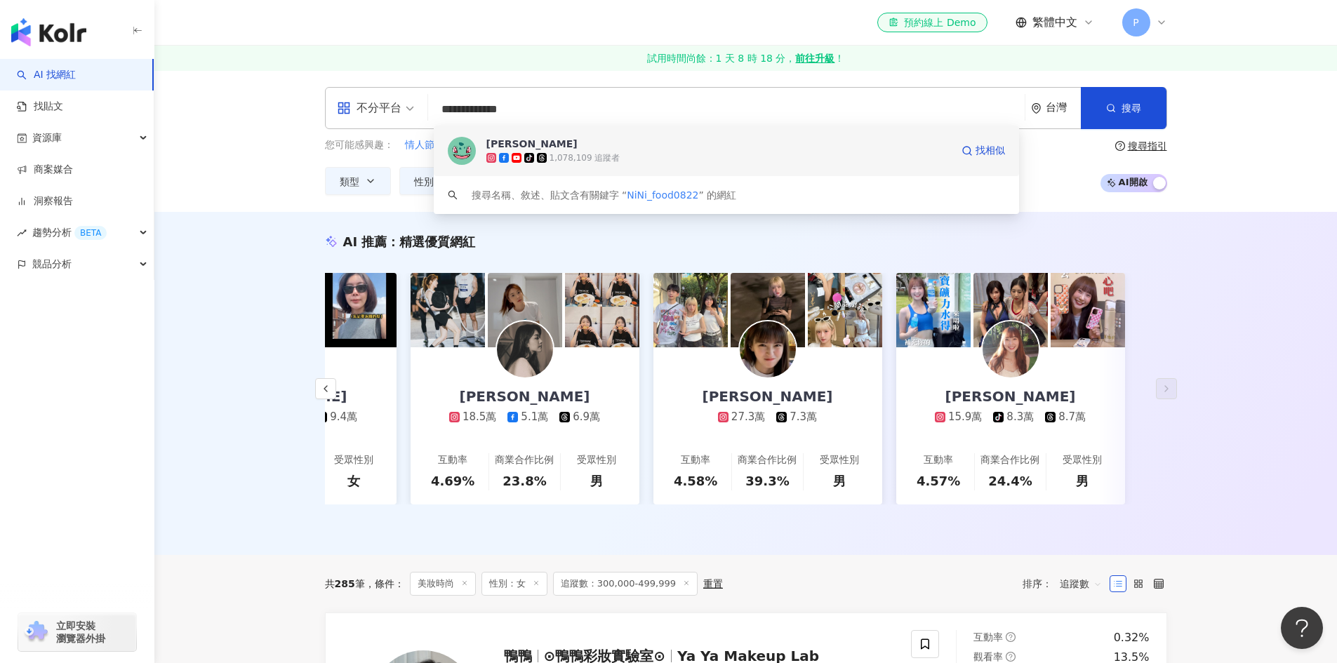
click at [578, 140] on span "Nini Xie" at bounding box center [718, 144] width 465 height 14
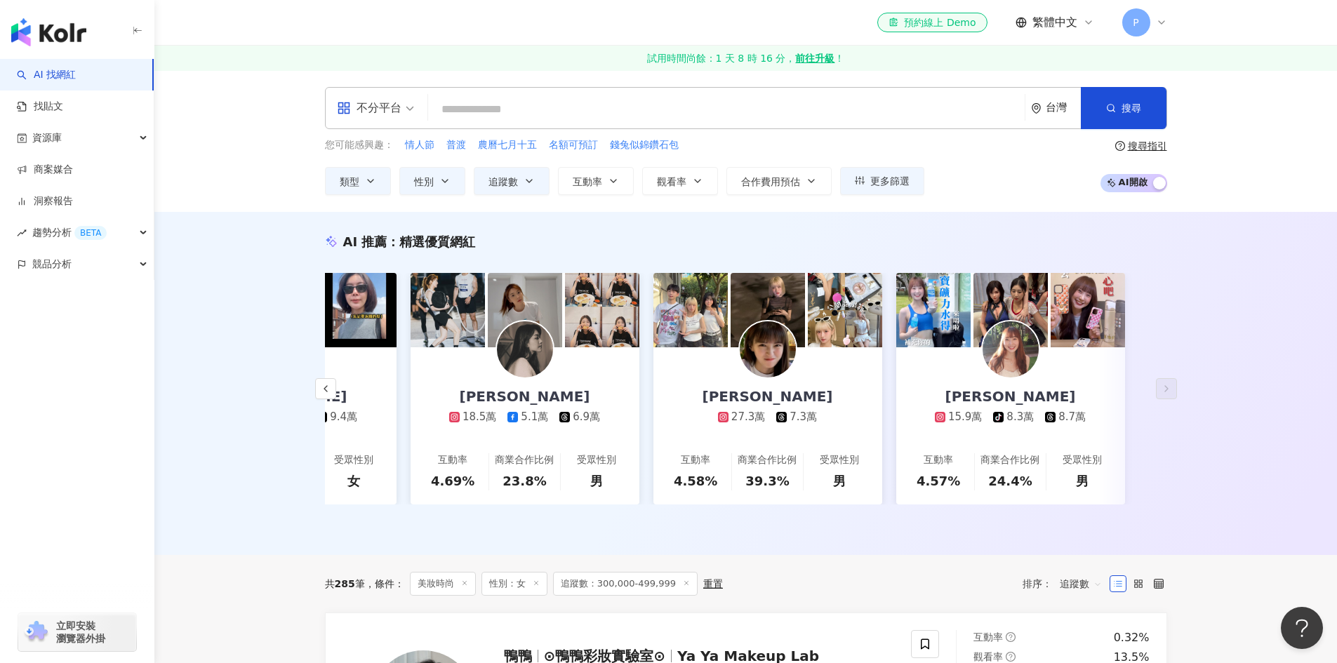
click at [524, 116] on input "search" at bounding box center [726, 109] width 585 height 27
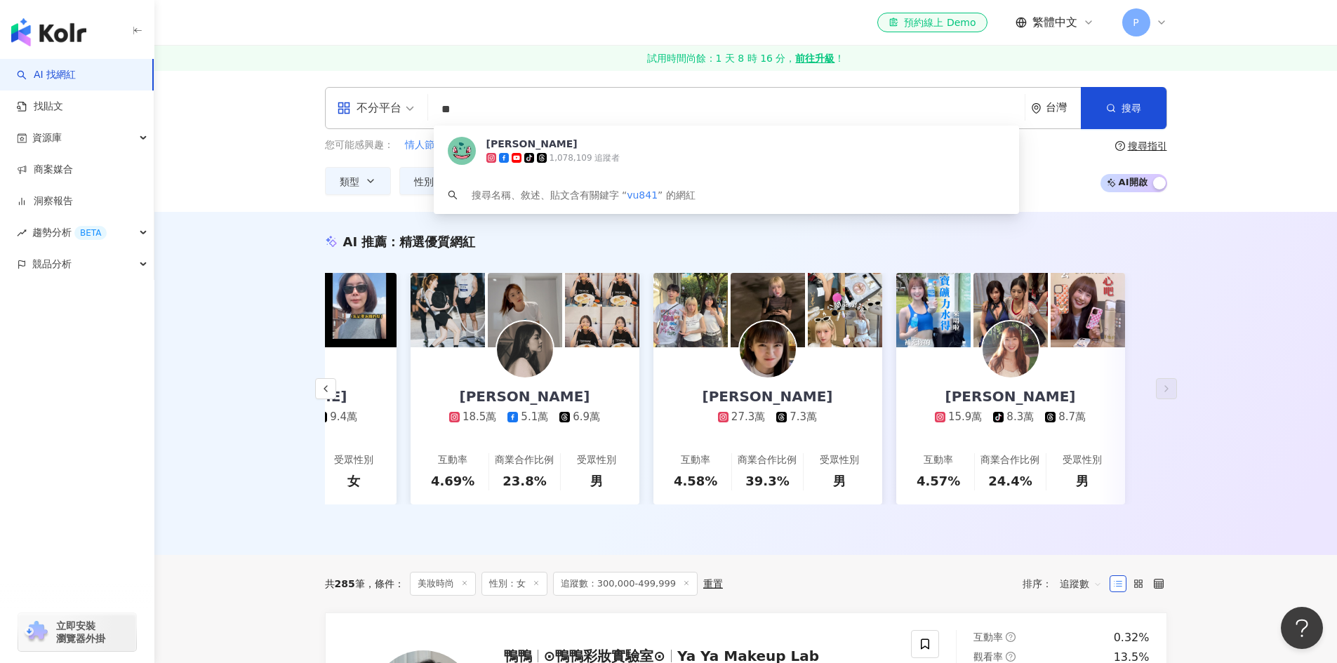
type input "*"
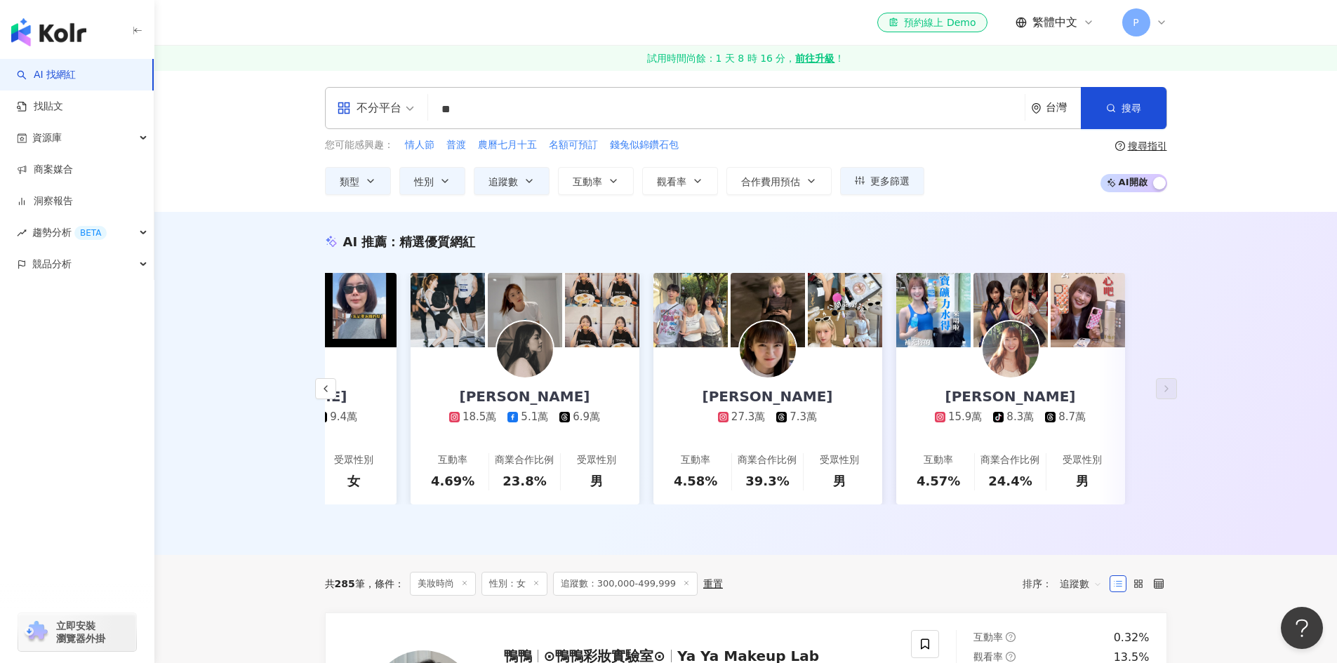
type input "*"
type input "****"
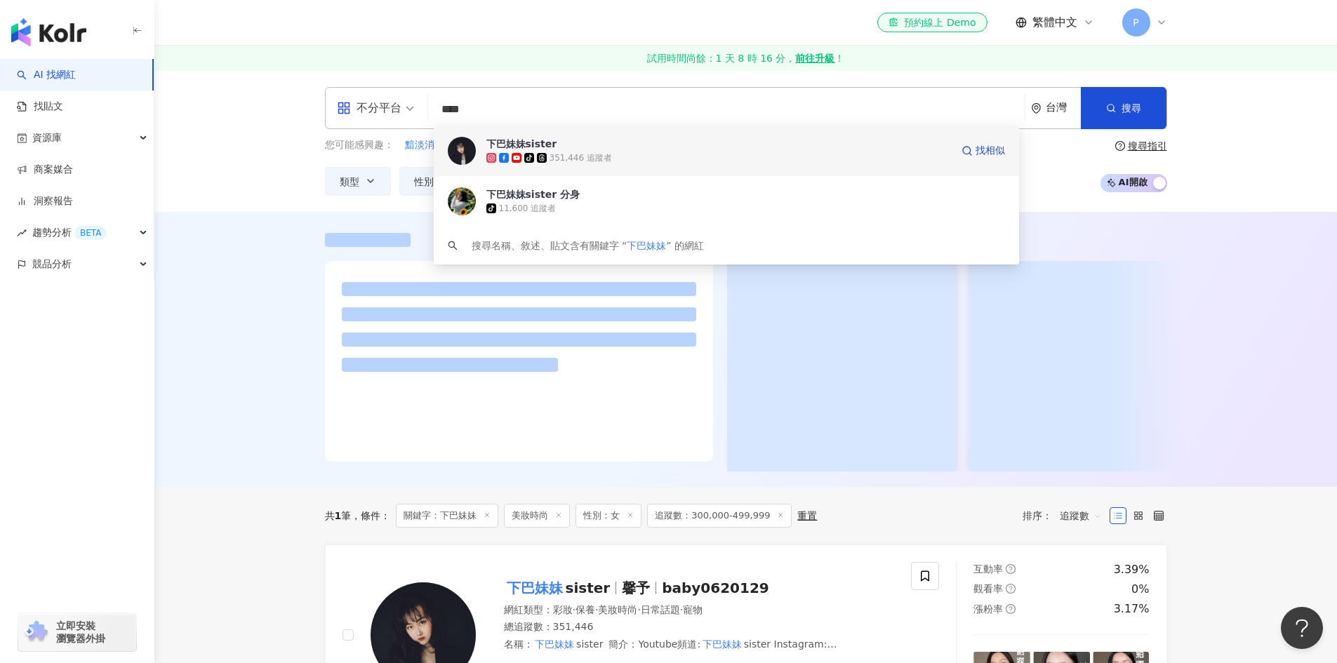
click at [525, 143] on div "下巴妹妹sister" at bounding box center [521, 144] width 71 height 14
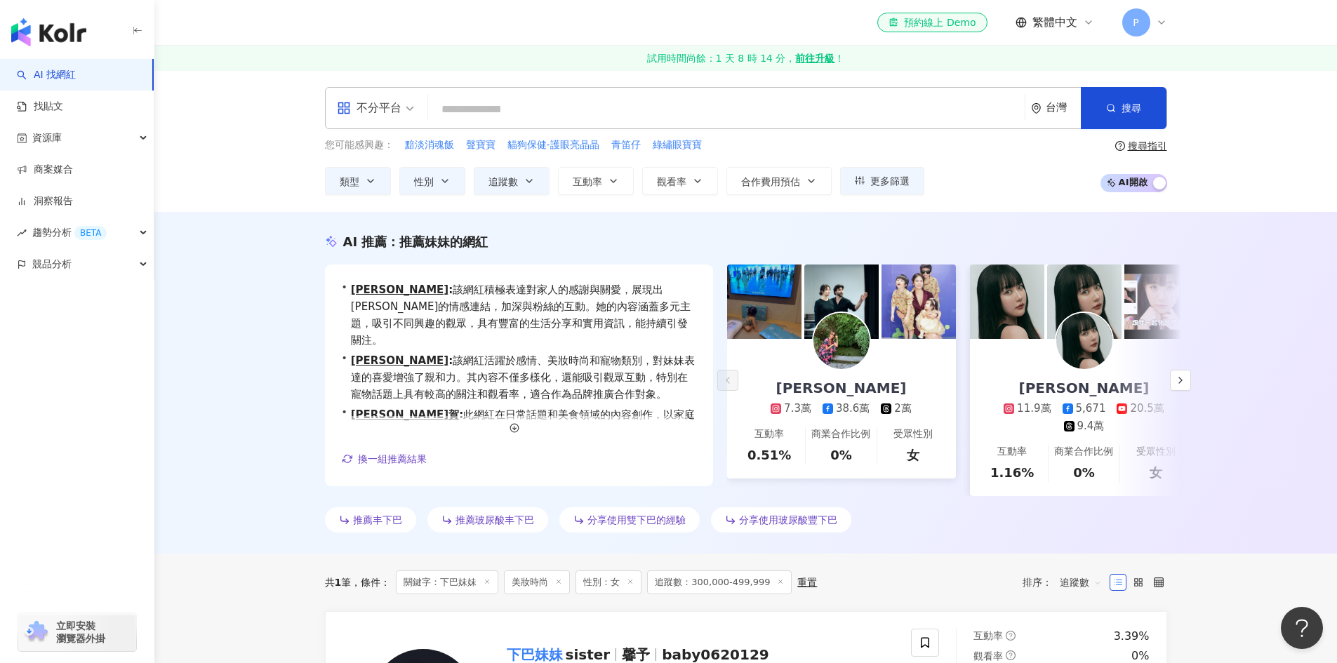
click at [528, 103] on input "search" at bounding box center [726, 109] width 585 height 27
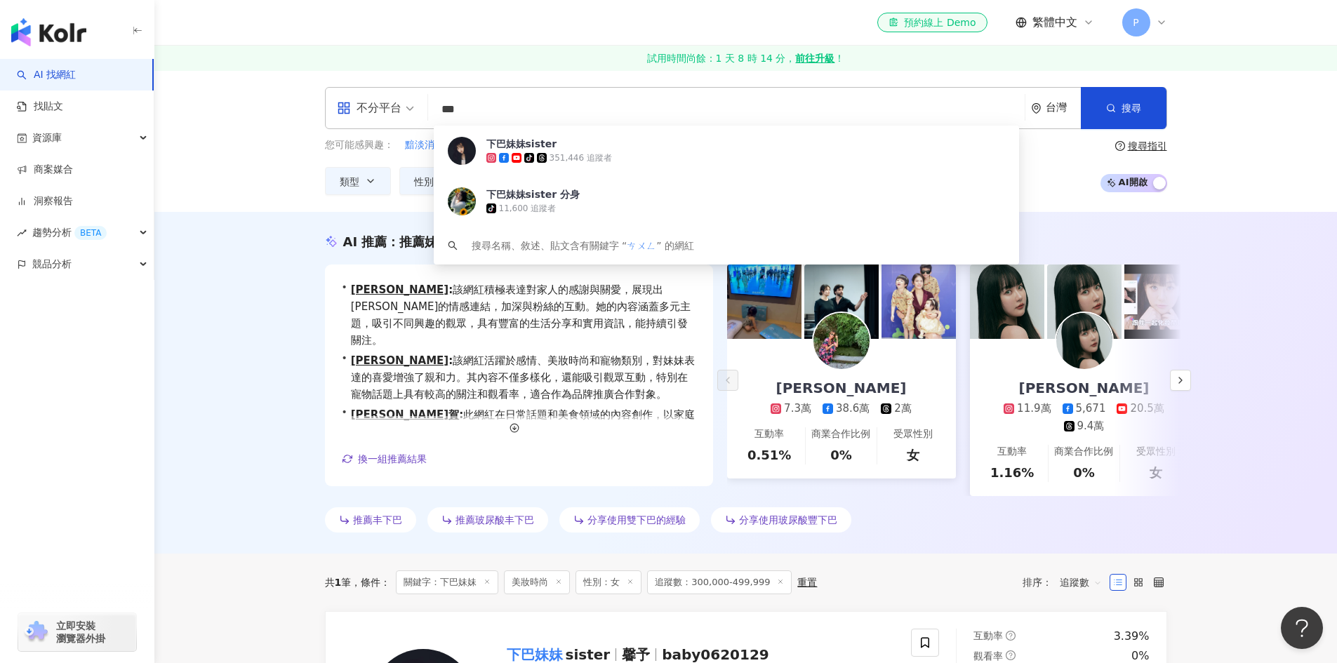
type input "*"
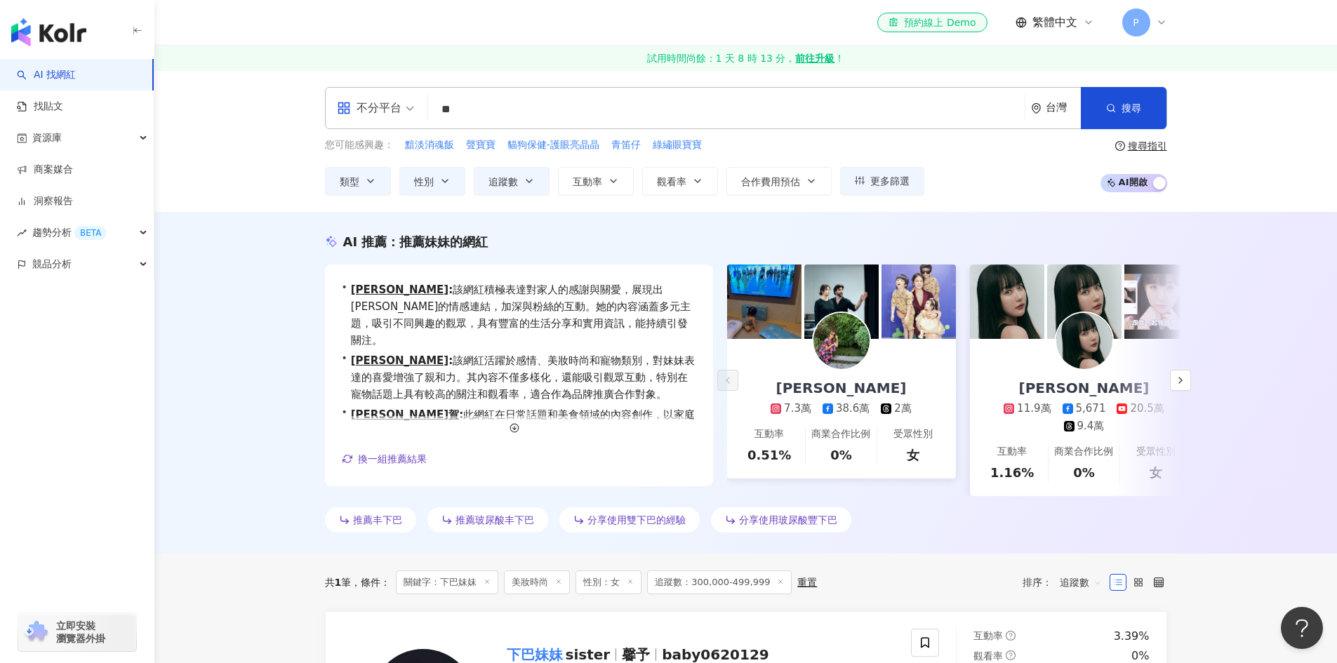
type input "**"
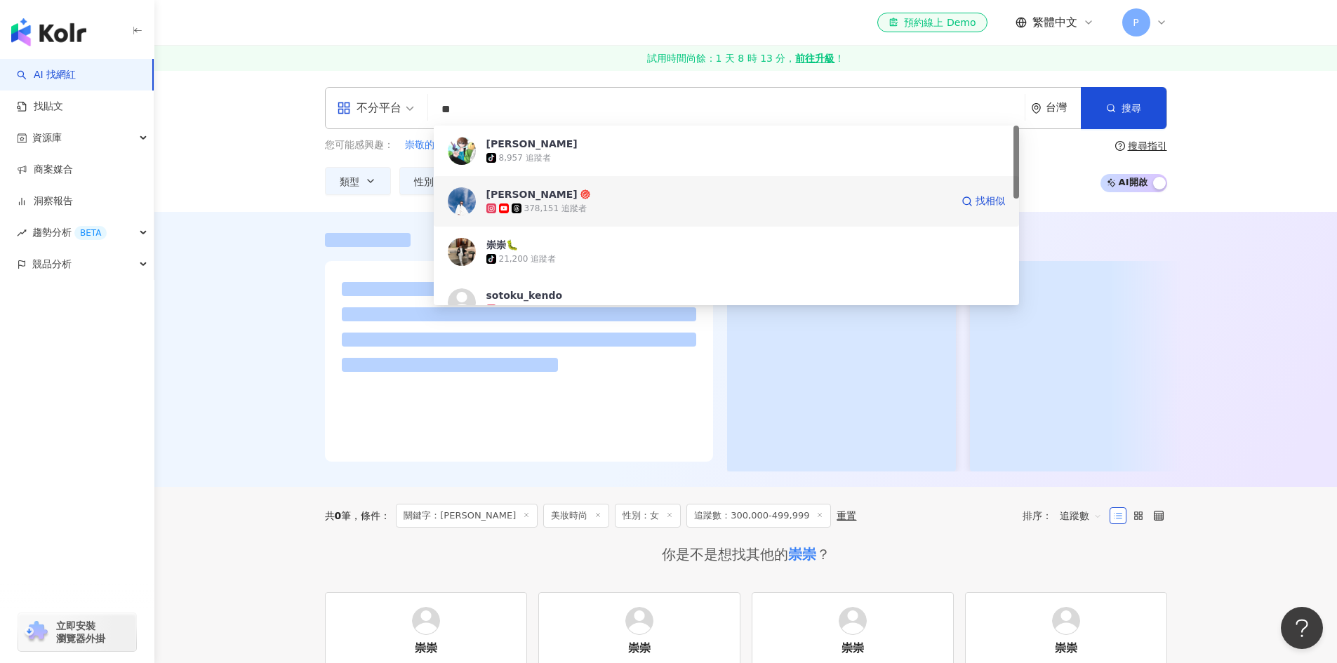
click at [557, 208] on div "378,151 追蹤者" at bounding box center [555, 209] width 62 height 12
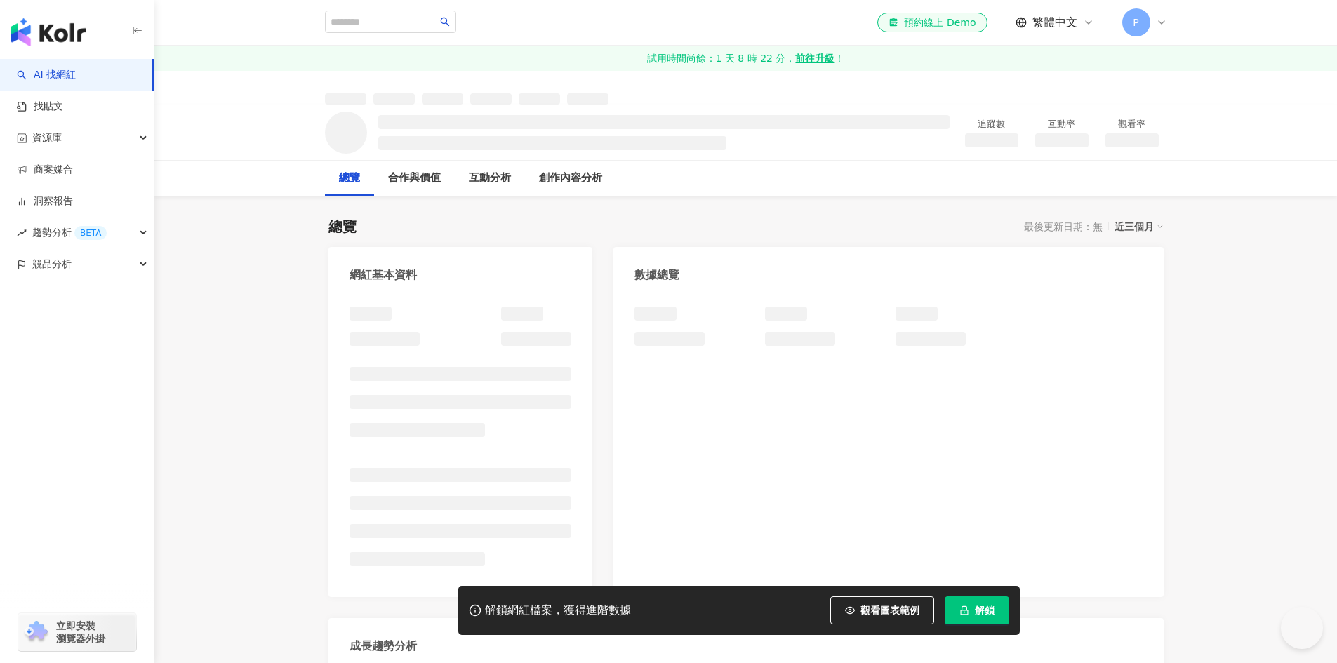
click at [979, 610] on span "解鎖" at bounding box center [985, 610] width 20 height 11
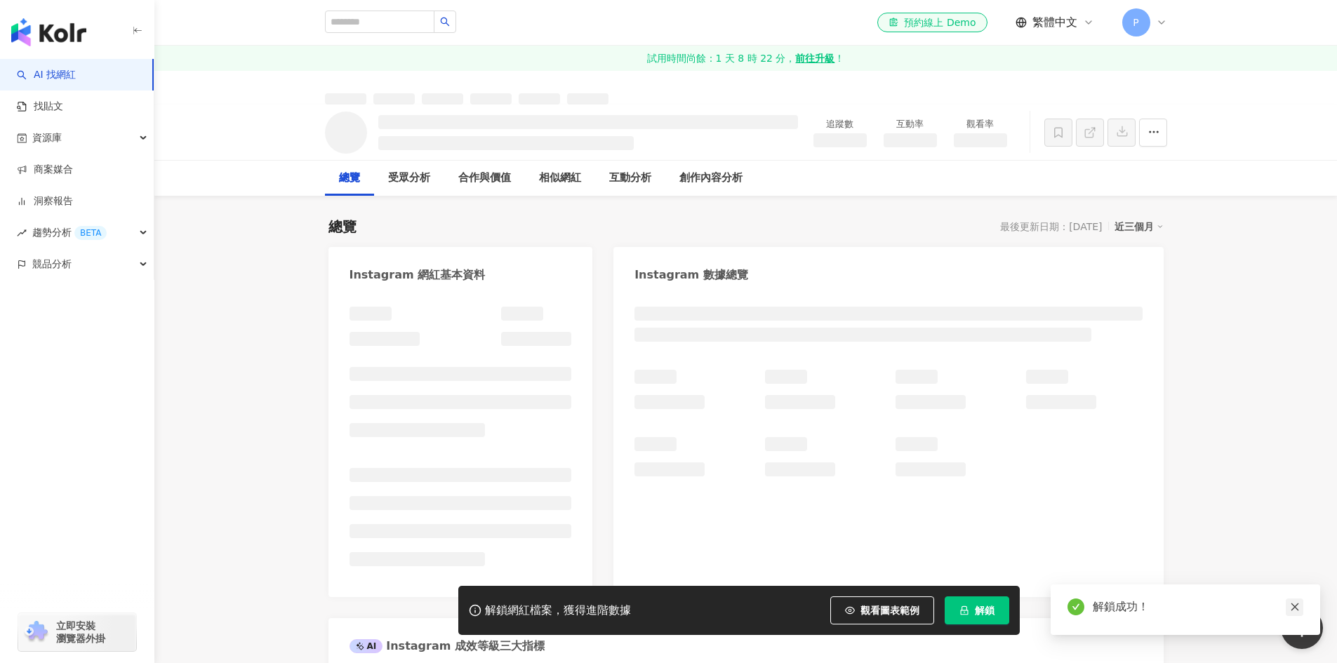
click at [1297, 615] on link at bounding box center [1295, 608] width 18 height 18
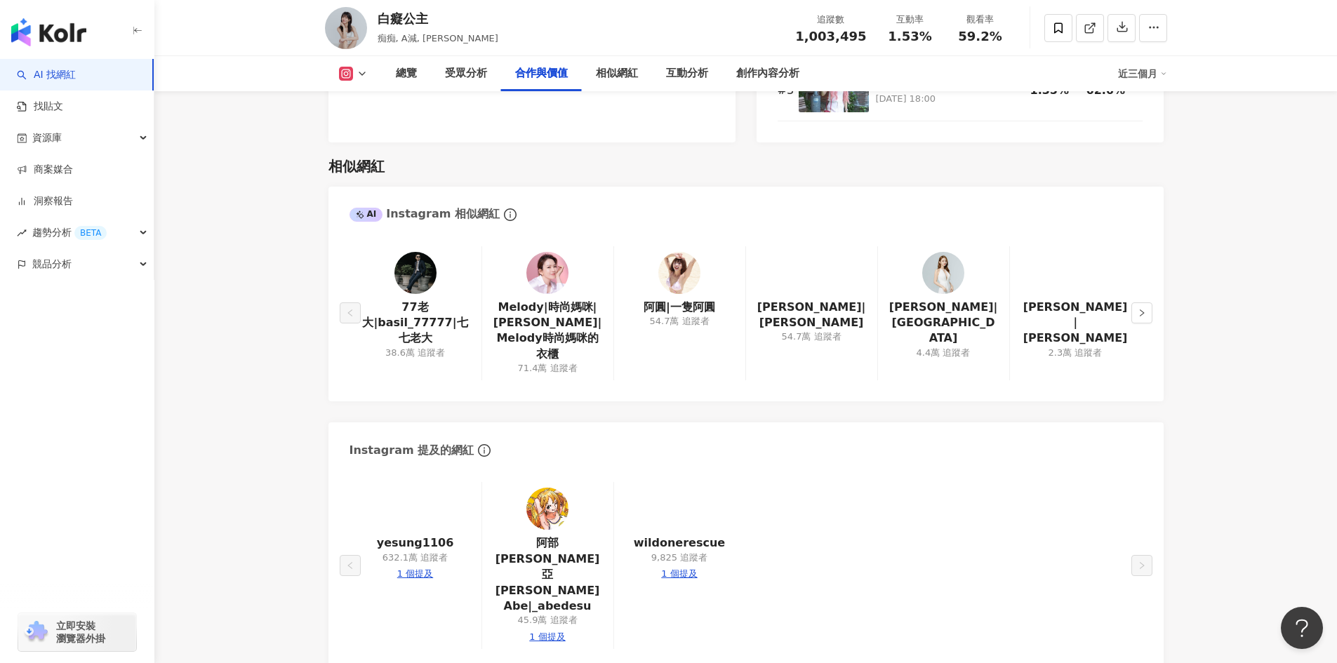
scroll to position [2316, 0]
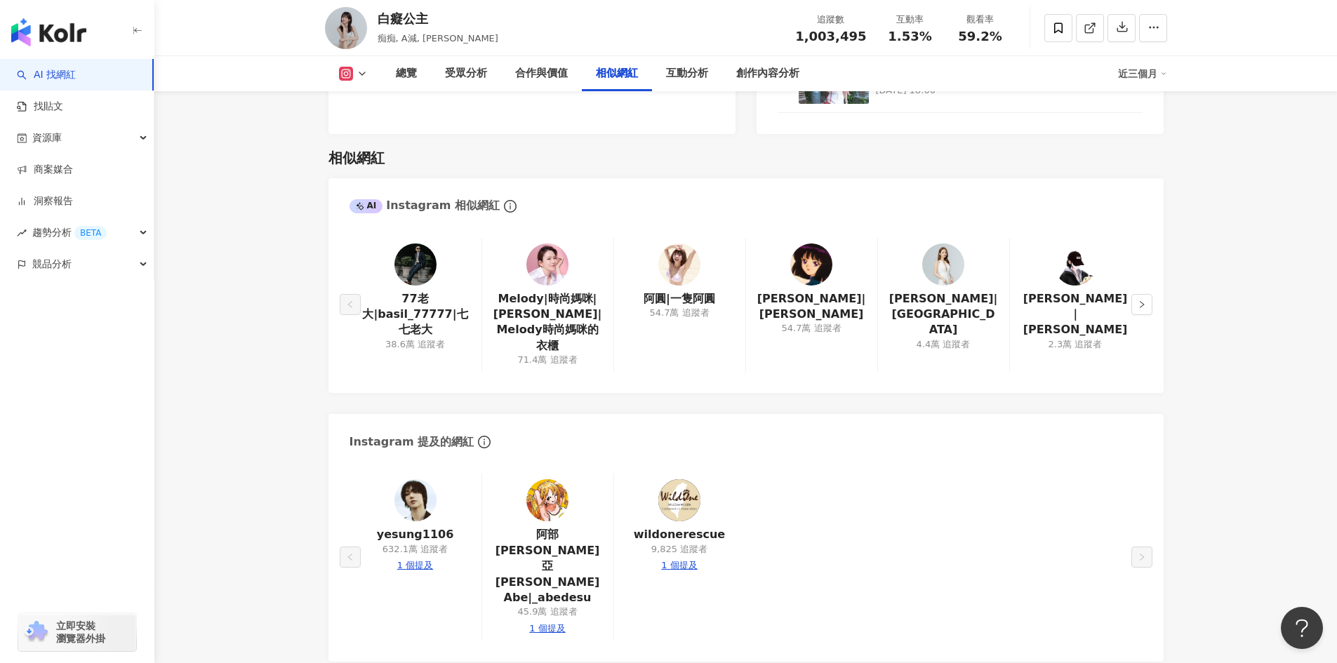
click at [682, 246] on img at bounding box center [679, 265] width 42 height 42
click at [1145, 300] on icon "right" at bounding box center [1142, 304] width 8 height 8
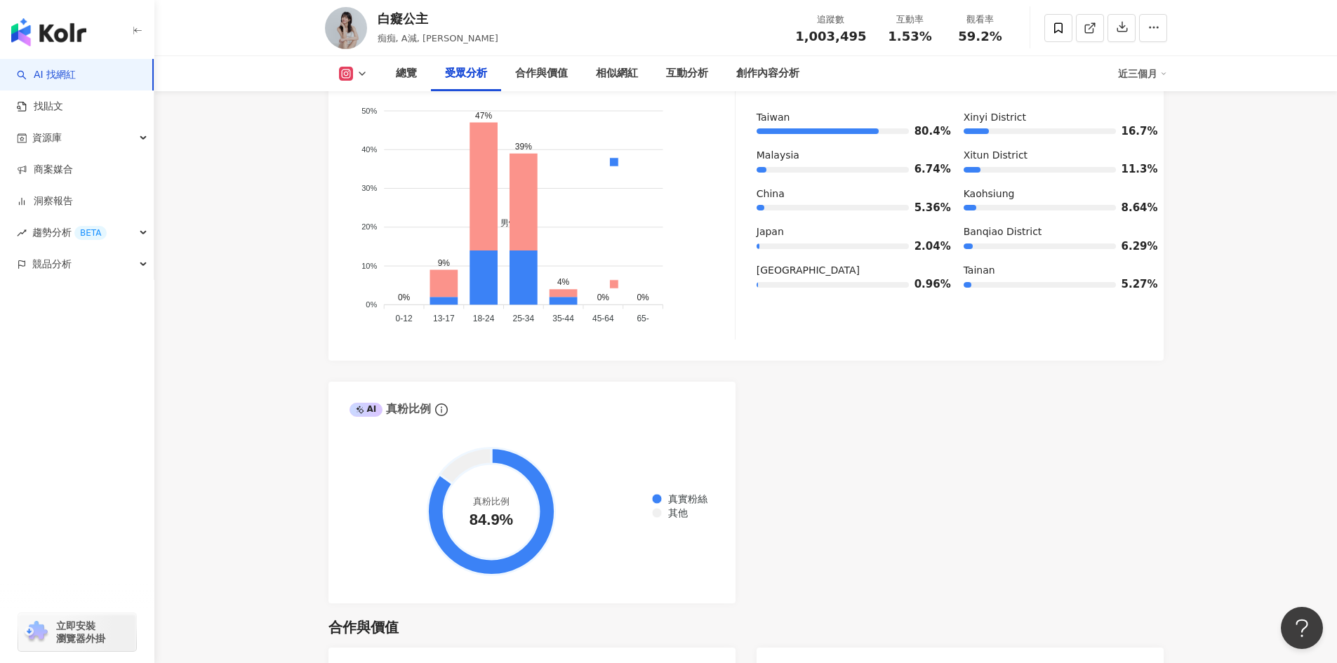
scroll to position [1378, 0]
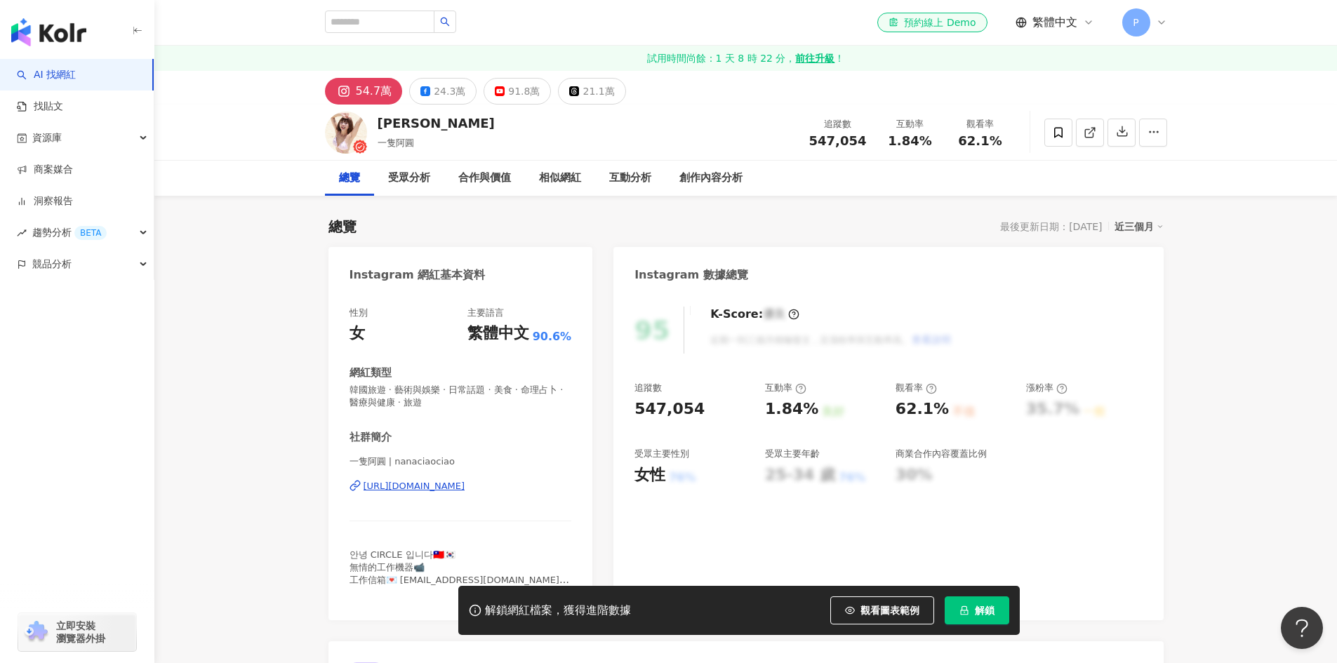
click at [967, 610] on icon "lock" at bounding box center [964, 610] width 8 height 9
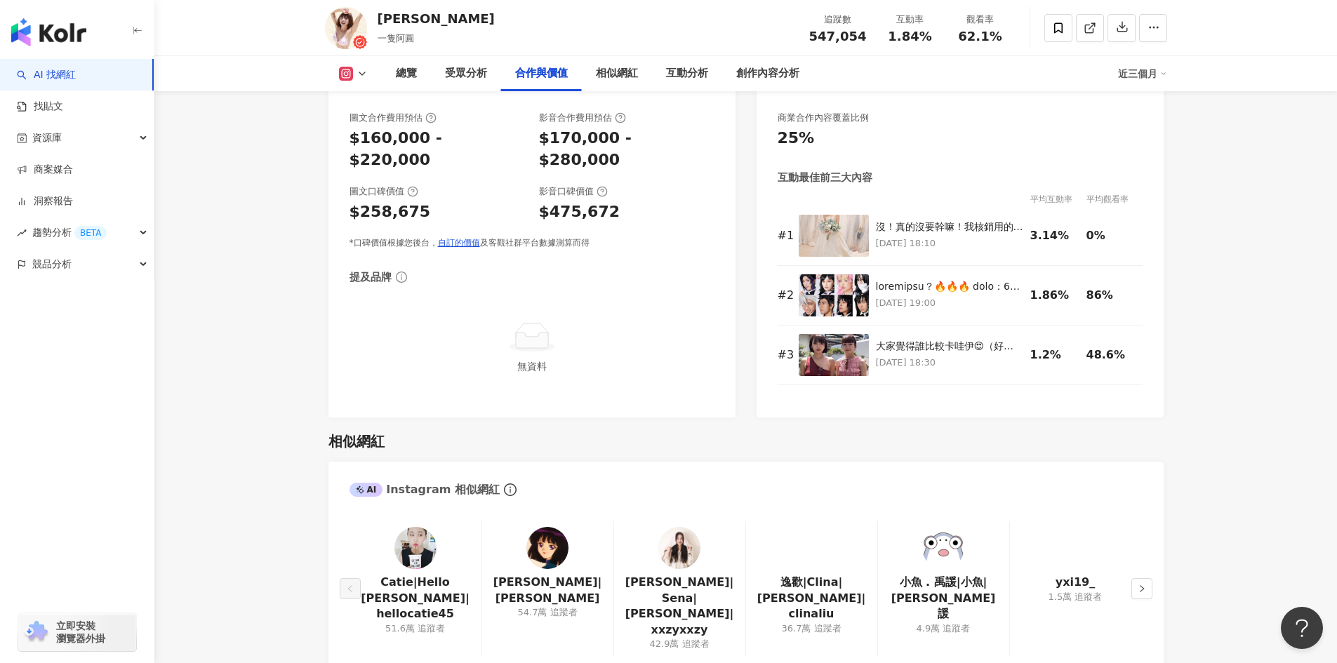
scroll to position [2176, 0]
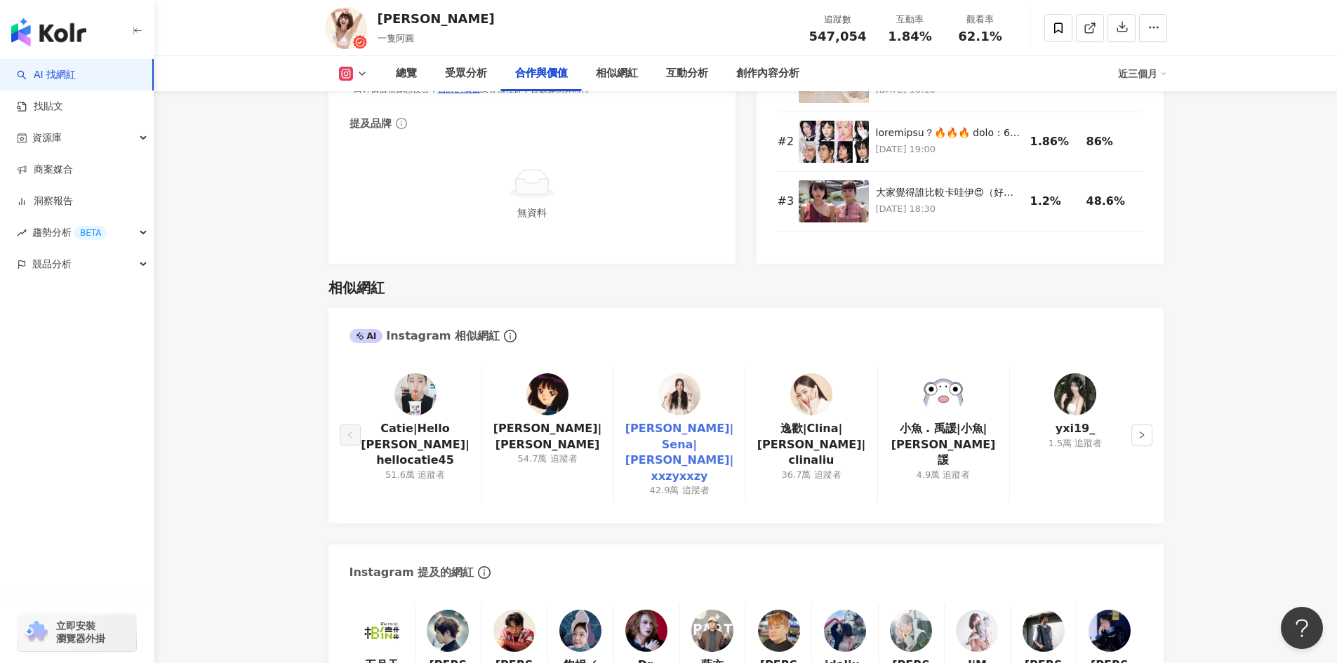
click at [708, 421] on link "曾玄玄|Sena|曾玄玄 Sena|xxzyxxzy" at bounding box center [679, 452] width 109 height 63
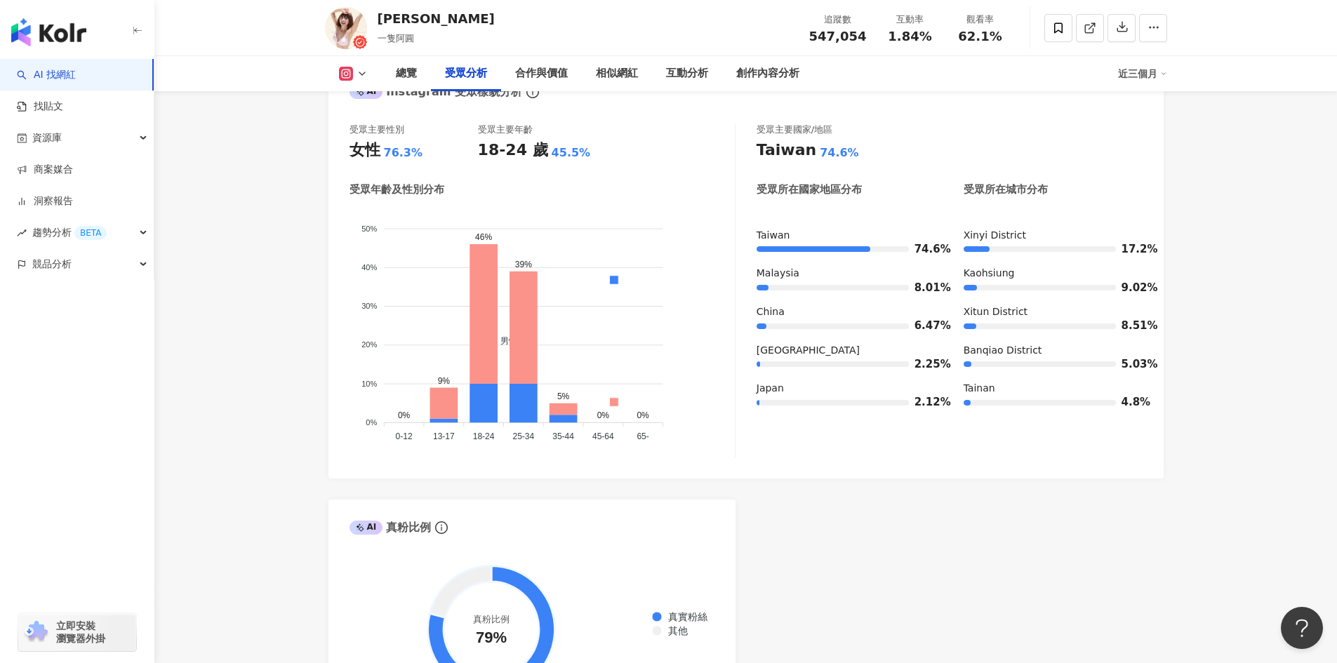
scroll to position [1263, 0]
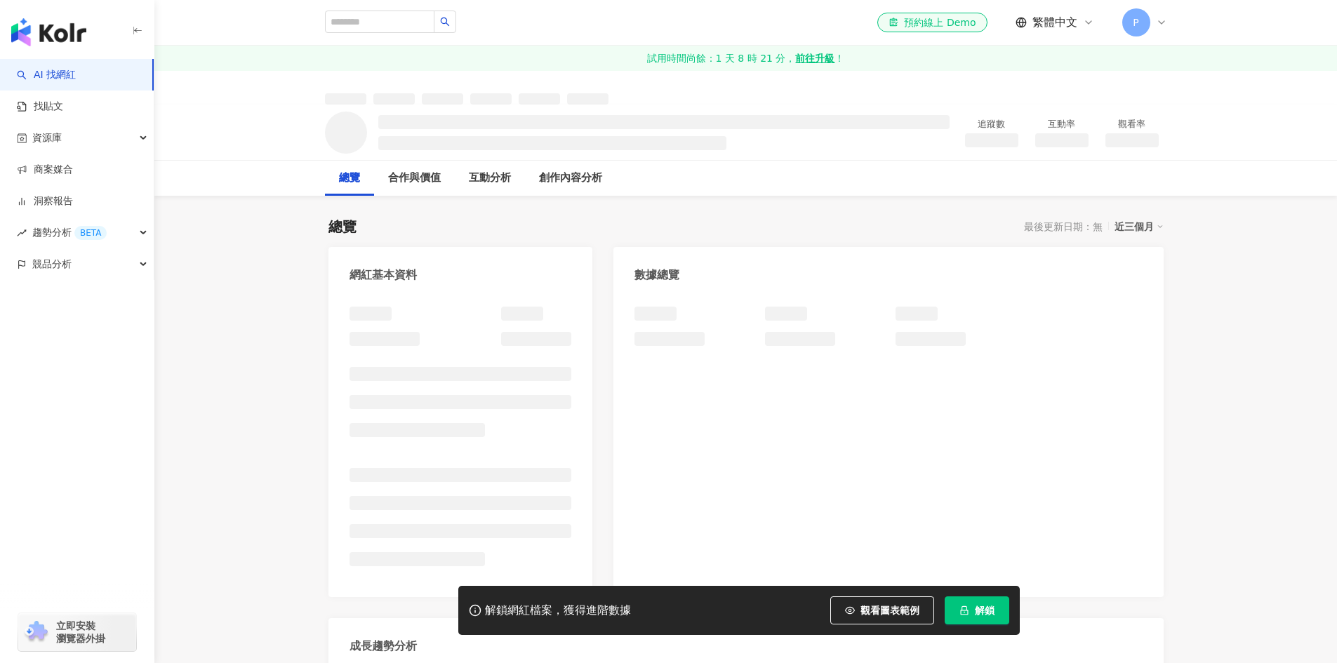
click at [970, 607] on button "解鎖" at bounding box center [977, 611] width 65 height 28
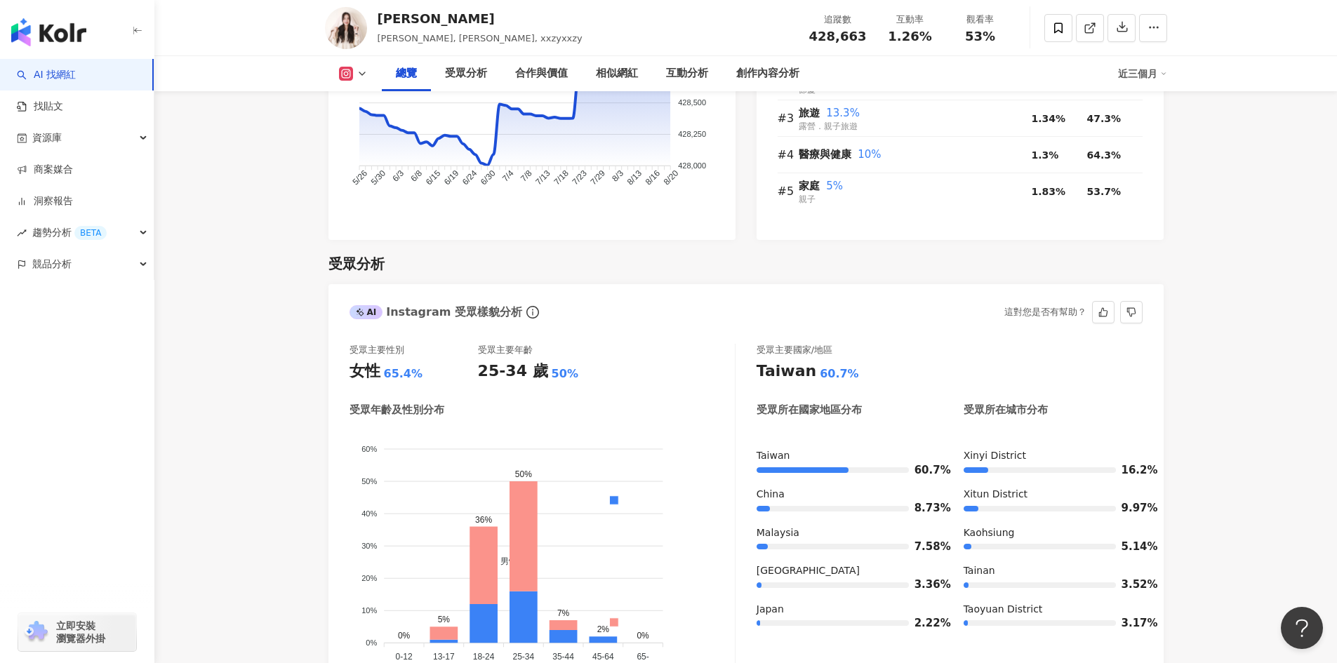
scroll to position [1053, 0]
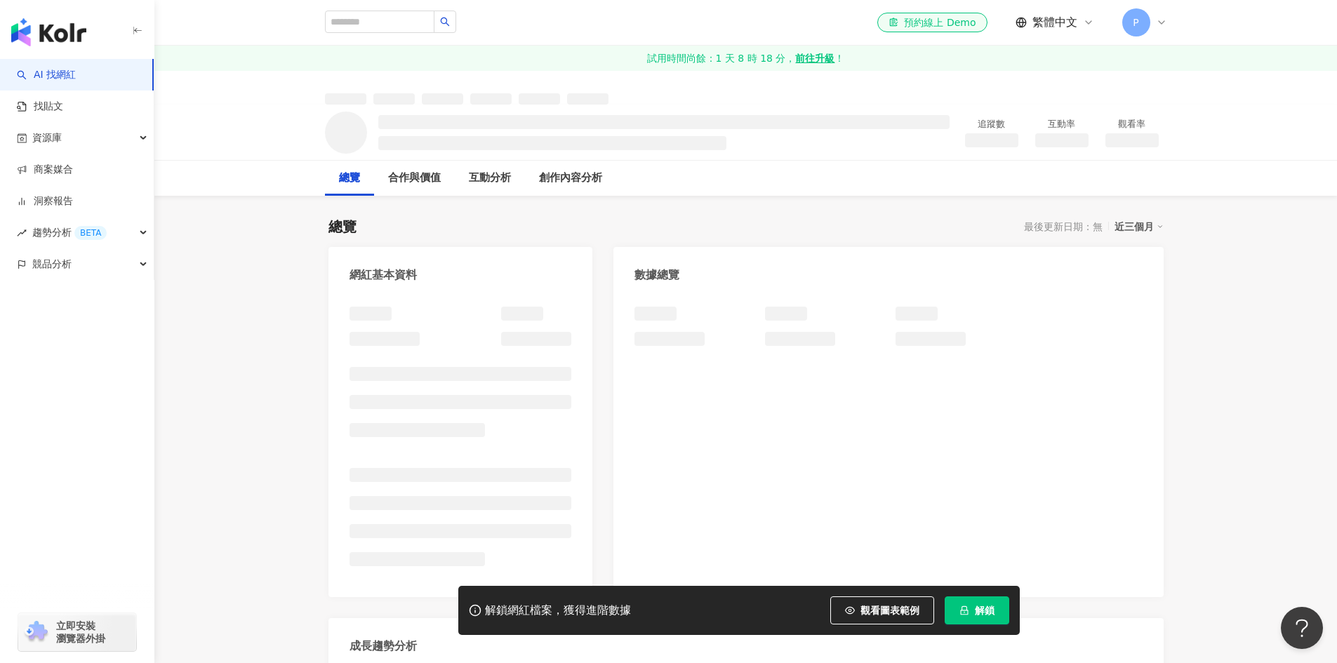
click at [976, 606] on span "解鎖" at bounding box center [985, 610] width 20 height 11
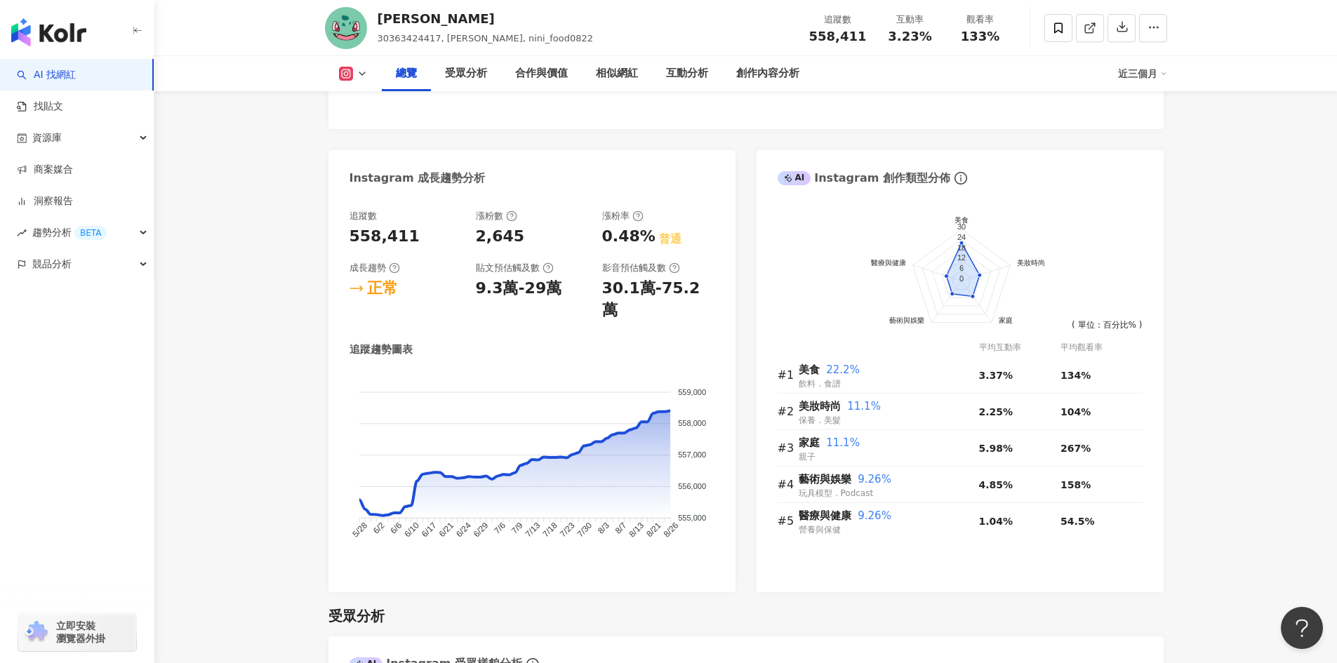
scroll to position [745, 0]
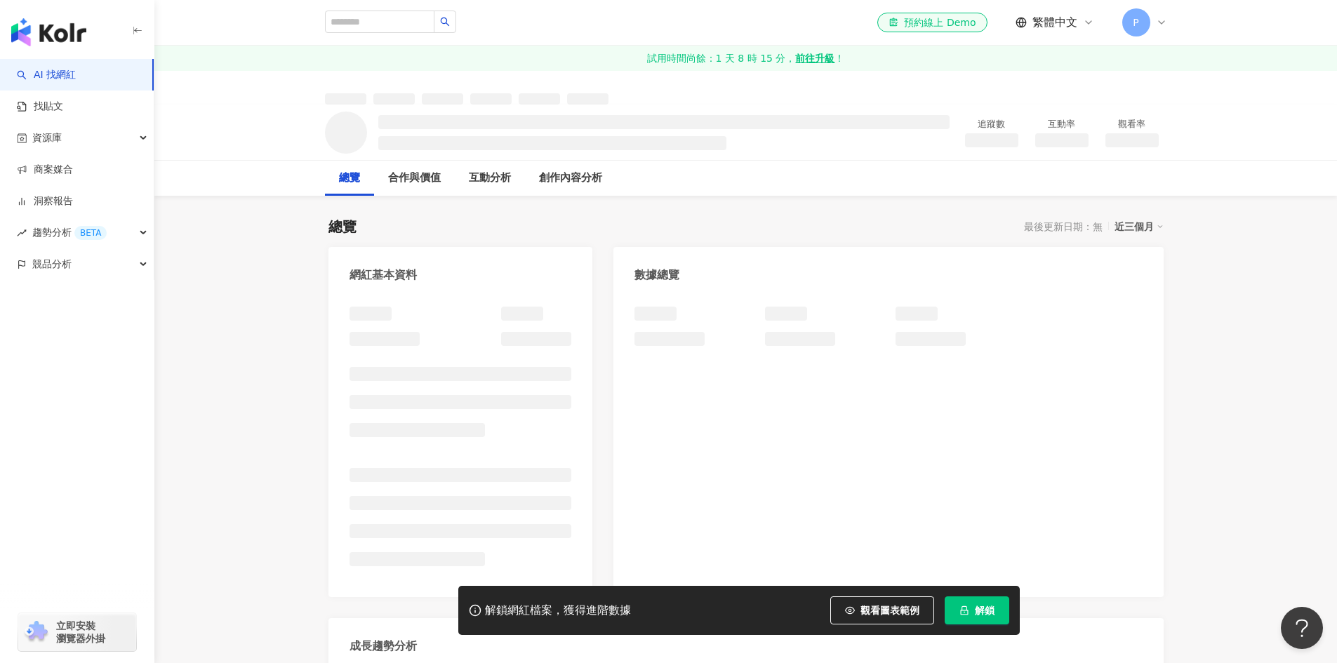
click at [995, 606] on button "解鎖" at bounding box center [977, 611] width 65 height 28
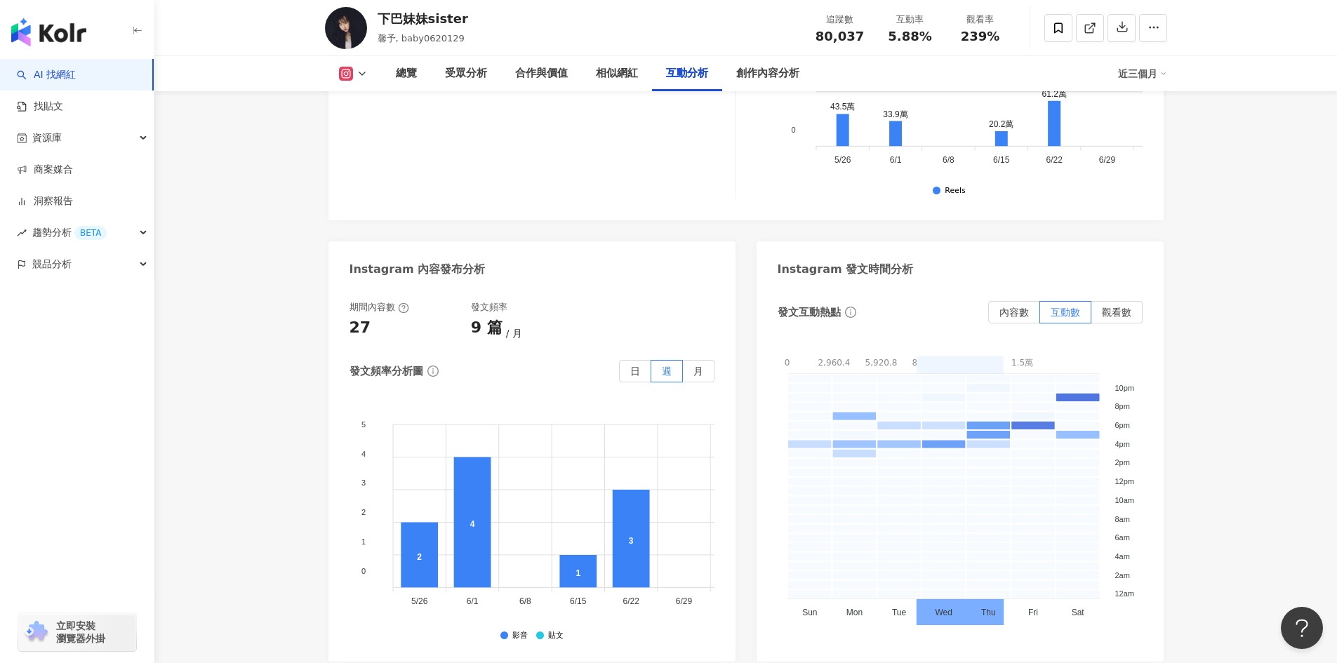
scroll to position [3437, 0]
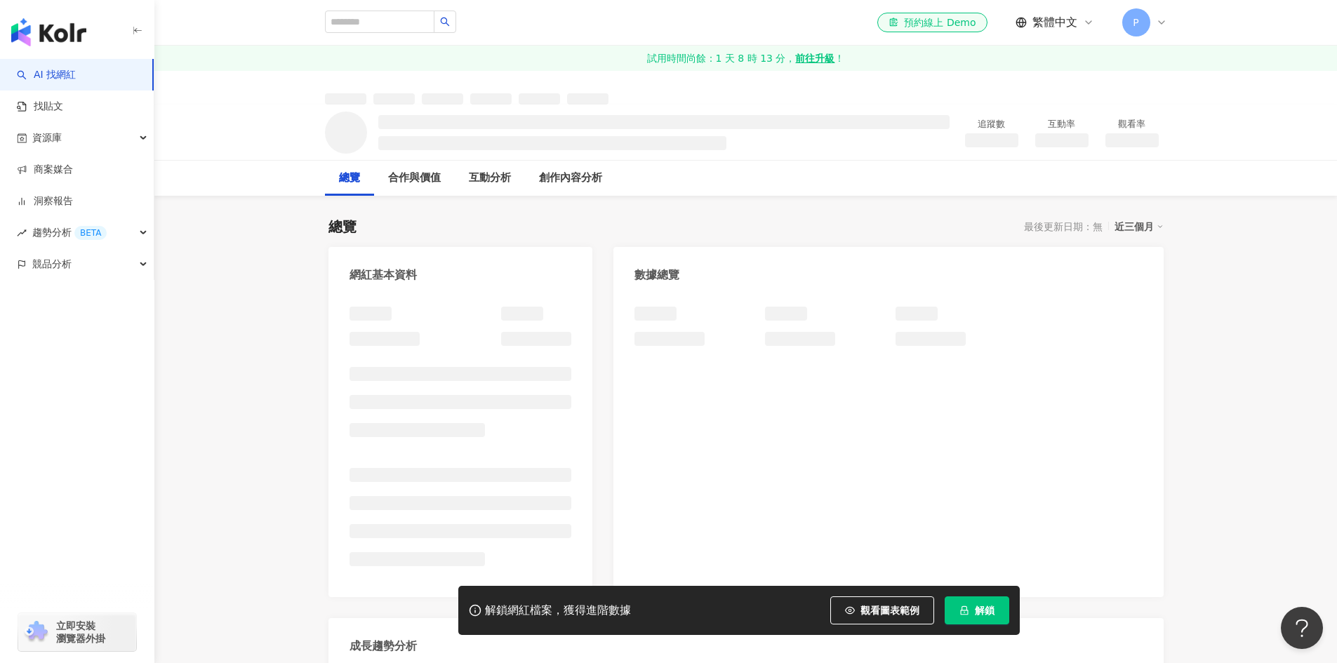
click at [956, 599] on button "解鎖" at bounding box center [977, 611] width 65 height 28
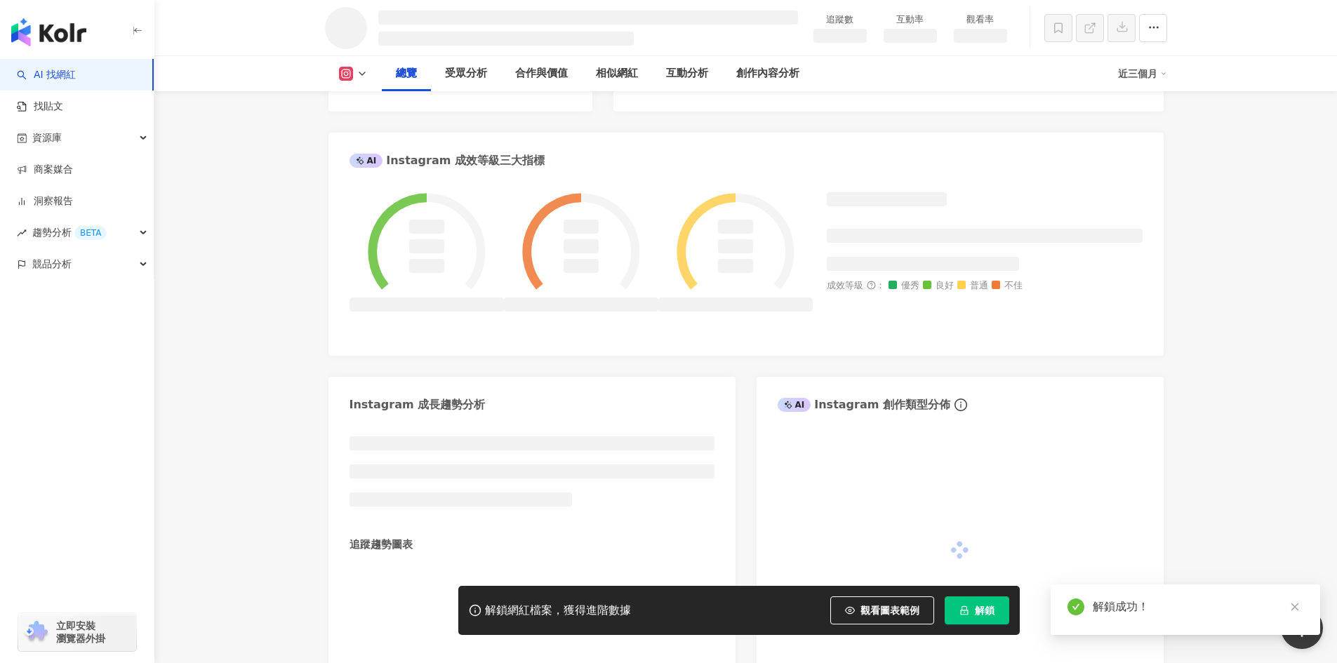
scroll to position [632, 0]
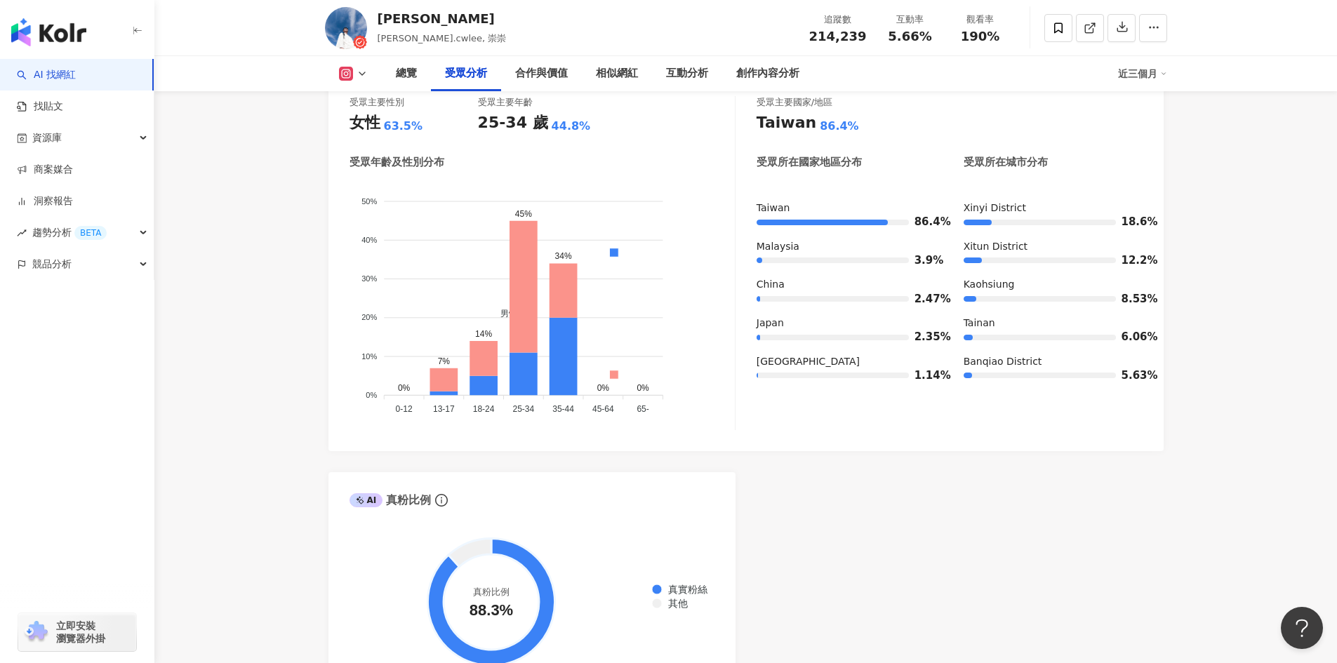
scroll to position [1121, 0]
